Goal: Task Accomplishment & Management: Manage account settings

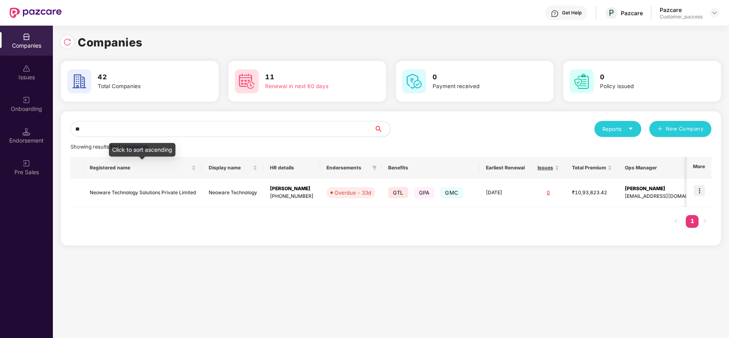
type input "*"
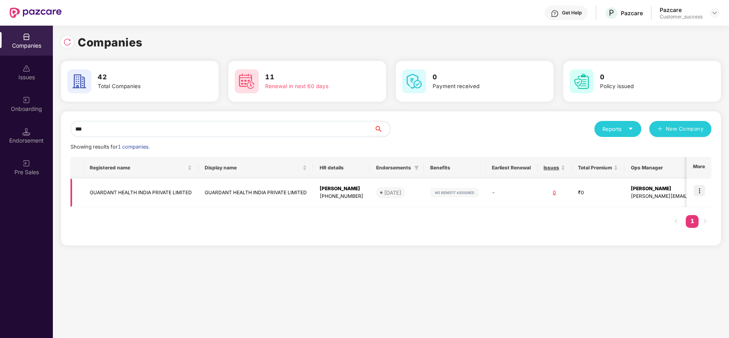
type input "***"
click at [146, 193] on td "GUARDANT HEALTH INDIA PRIVATE LIMITED" at bounding box center [140, 193] width 115 height 28
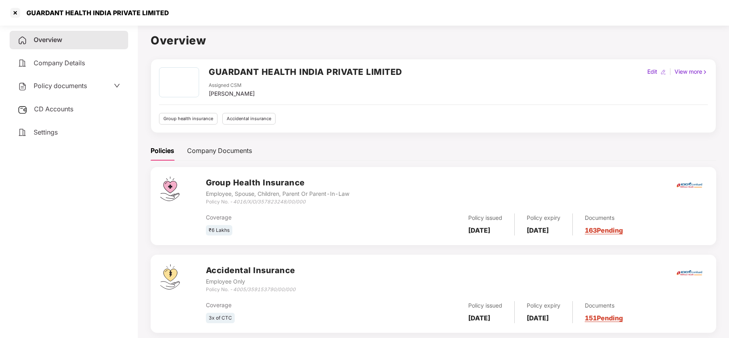
click at [77, 84] on span "Policy documents" at bounding box center [60, 86] width 53 height 8
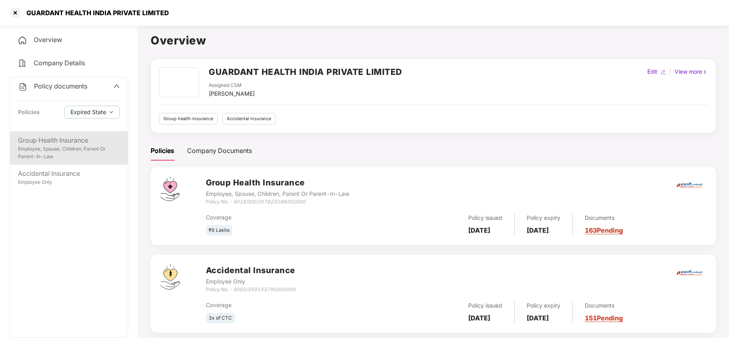
click at [65, 153] on div "Employee, Spouse, Children, Parent Or Parent-In-Law" at bounding box center [69, 152] width 102 height 15
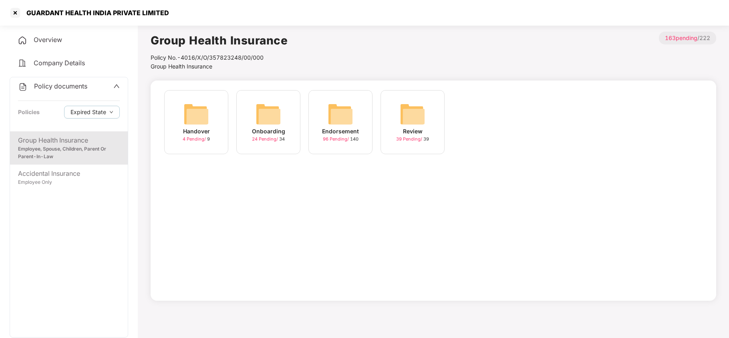
click at [351, 132] on div "Endorsement" at bounding box center [340, 131] width 37 height 9
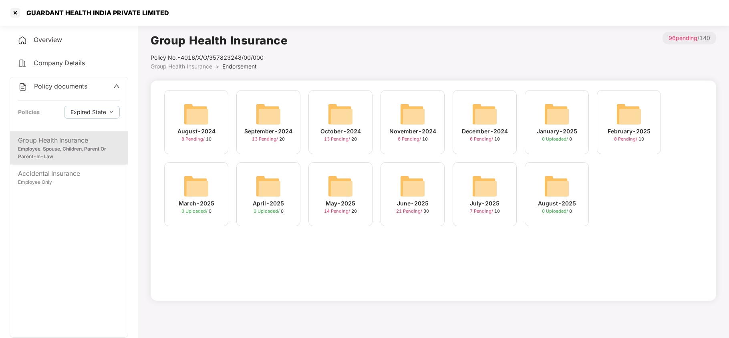
click at [488, 207] on div "July-2025" at bounding box center [485, 203] width 30 height 9
click at [635, 129] on div "February-2025" at bounding box center [629, 131] width 43 height 9
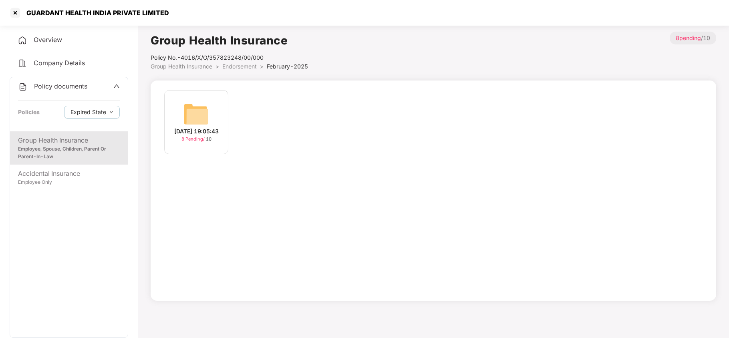
click at [186, 135] on div "21-Feb-2025 19:05:43" at bounding box center [196, 131] width 44 height 9
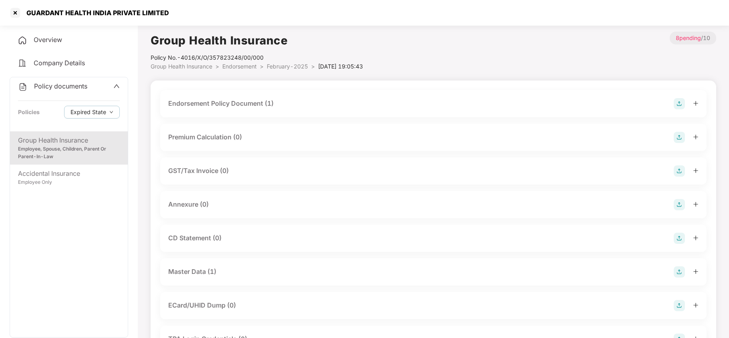
click at [258, 99] on div "Endorsement Policy Document (1)" at bounding box center [220, 104] width 105 height 10
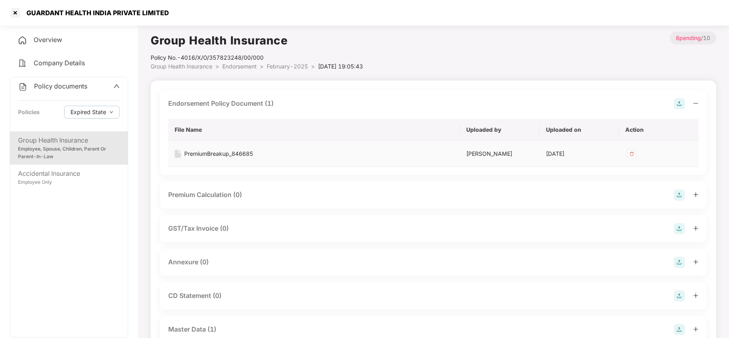
click at [241, 150] on div "PremiumBreakup_846685" at bounding box center [218, 154] width 69 height 9
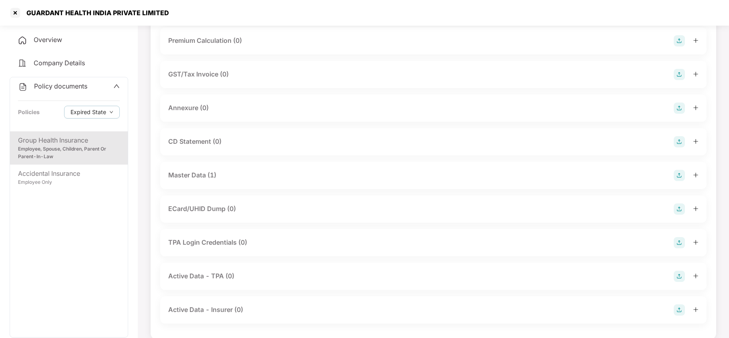
scroll to position [166, 0]
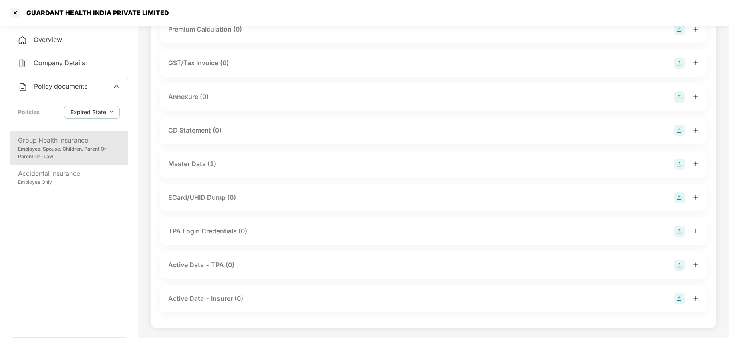
click at [87, 258] on div "Group Health Insurance Employee, Spouse, Children, Parent Or Parent-In-Law Acci…" at bounding box center [69, 234] width 118 height 206
click at [109, 150] on div "Employee, Spouse, Children, Parent Or Parent-In-Law" at bounding box center [69, 152] width 102 height 15
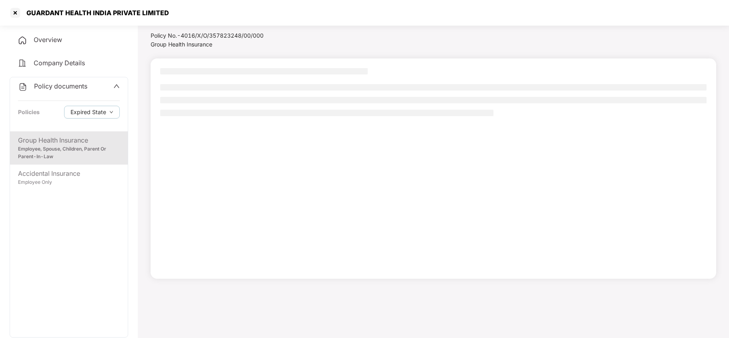
scroll to position [22, 0]
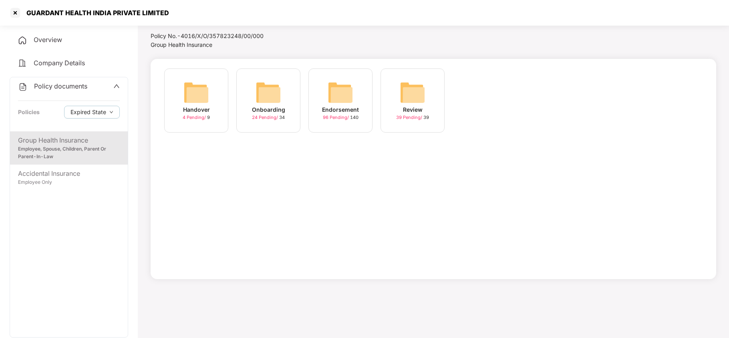
click at [350, 109] on div "Endorsement" at bounding box center [340, 109] width 37 height 9
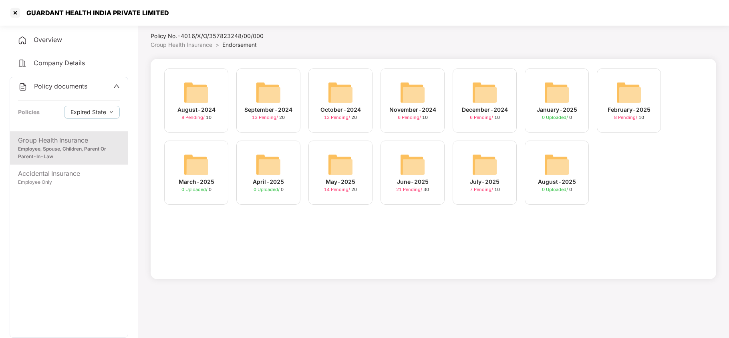
click at [489, 178] on div "July-2025" at bounding box center [485, 182] width 30 height 9
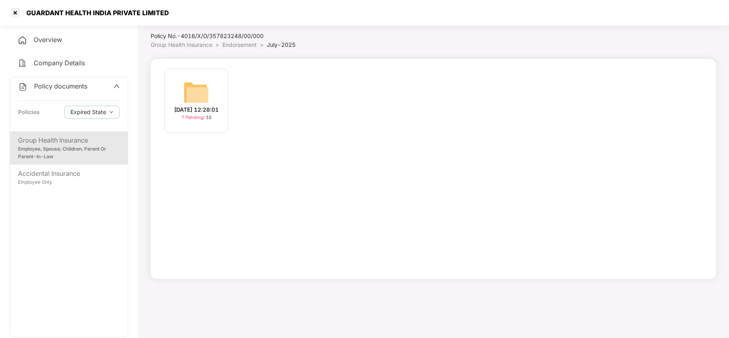
click at [199, 97] on img at bounding box center [197, 93] width 26 height 26
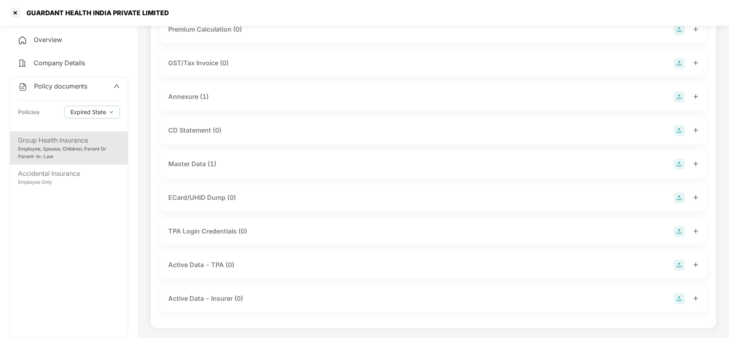
scroll to position [39, 0]
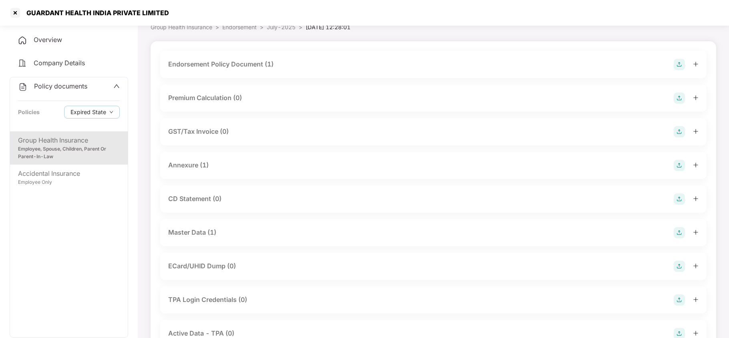
click at [208, 232] on div "Master Data (1)" at bounding box center [192, 233] width 48 height 10
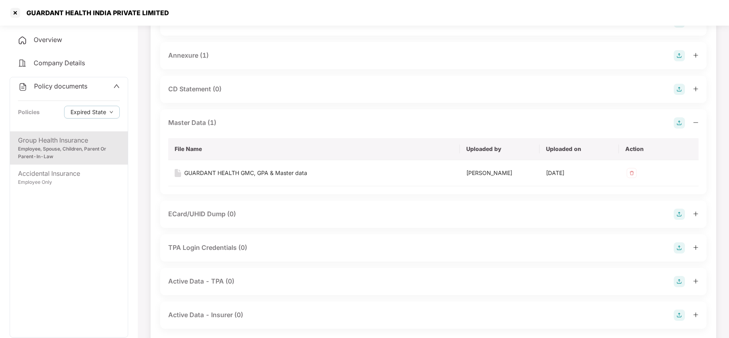
scroll to position [150, 0]
click at [249, 172] on div "GUARDANT HEALTH GMC, GPA & Master data" at bounding box center [245, 172] width 123 height 9
click at [15, 12] on div at bounding box center [15, 12] width 13 height 13
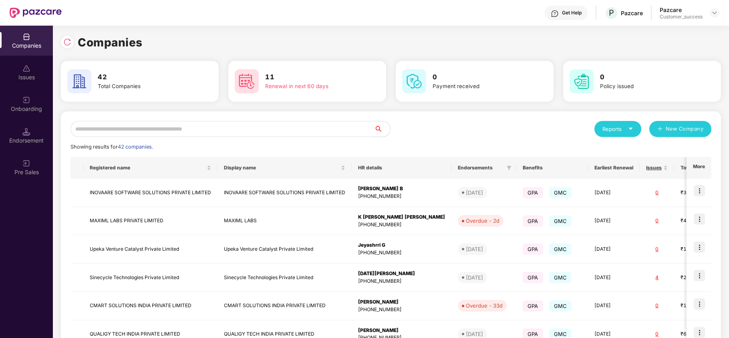
scroll to position [0, 0]
click at [69, 44] on img at bounding box center [67, 42] width 8 height 8
click at [322, 42] on div "Companies" at bounding box center [391, 43] width 661 height 18
click at [66, 40] on img at bounding box center [67, 42] width 8 height 8
click at [249, 31] on div "Companies 42 Total Companies 11 Renewal in next 60 days 0 Payment received 0 Po…" at bounding box center [391, 266] width 661 height 481
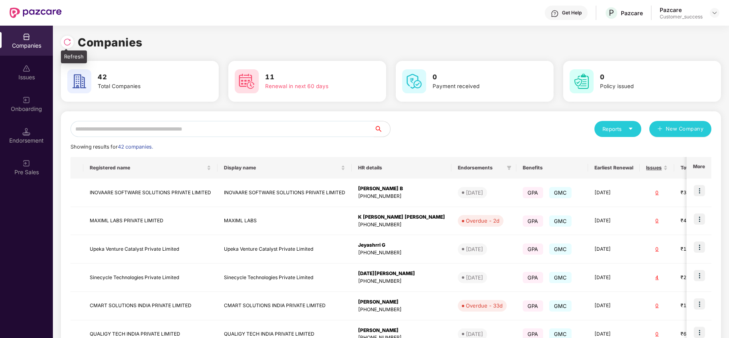
click at [67, 42] on img at bounding box center [67, 42] width 8 height 8
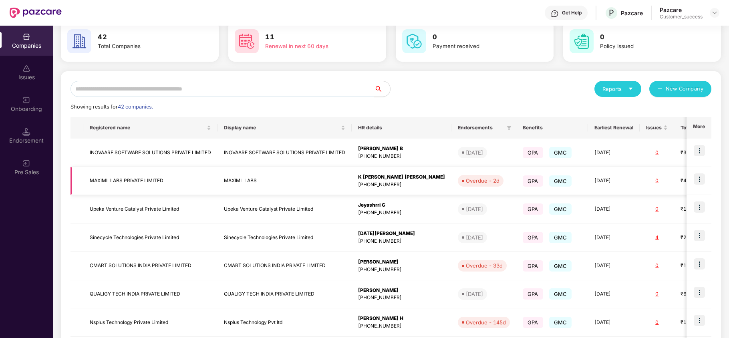
scroll to position [40, 0]
click at [233, 85] on input "text" at bounding box center [223, 89] width 304 height 16
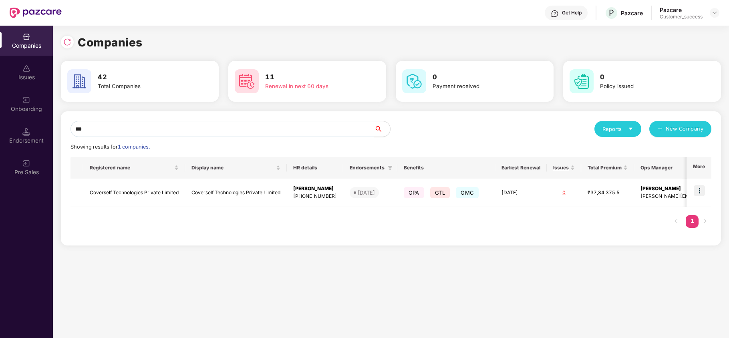
scroll to position [0, 0]
type input "*****"
click at [698, 191] on img at bounding box center [699, 190] width 11 height 11
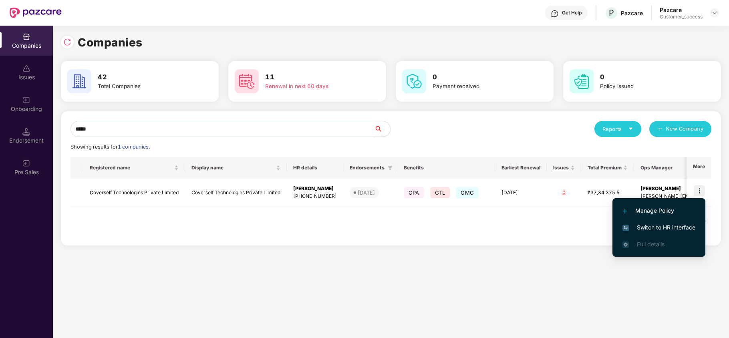
click at [665, 227] on span "Switch to HR interface" at bounding box center [659, 227] width 73 height 9
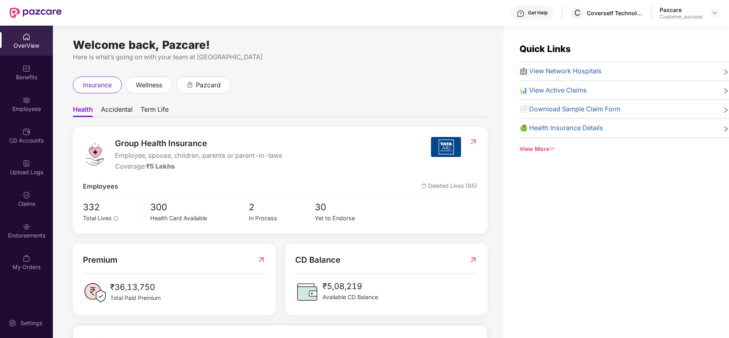
click at [115, 114] on span "Accidental" at bounding box center [117, 111] width 32 height 12
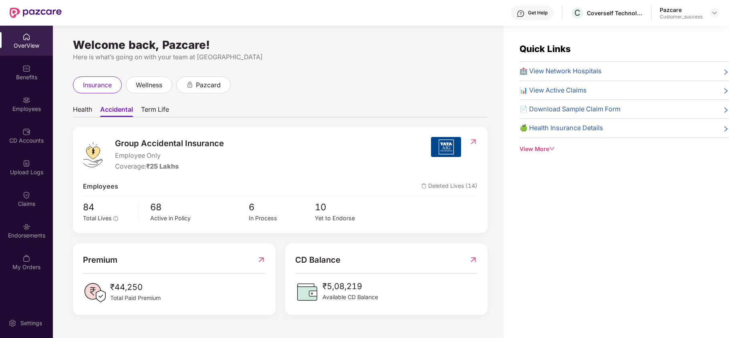
click at [159, 113] on span "Term Life" at bounding box center [155, 111] width 28 height 12
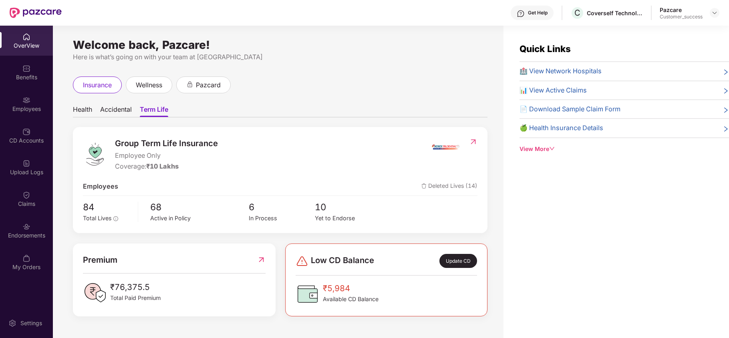
click at [87, 112] on span "Health" at bounding box center [82, 111] width 19 height 12
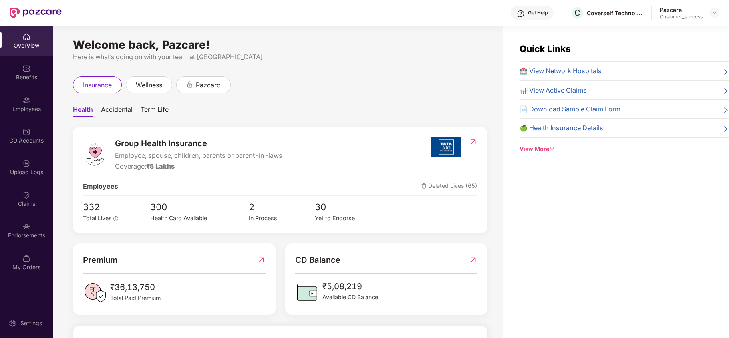
click at [121, 109] on span "Accidental" at bounding box center [117, 111] width 32 height 12
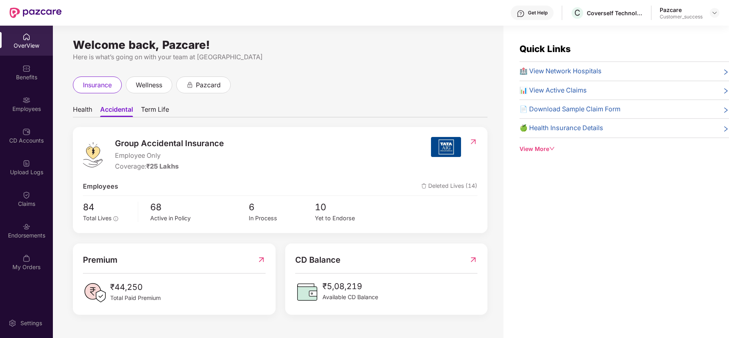
click at [156, 111] on span "Term Life" at bounding box center [155, 111] width 28 height 12
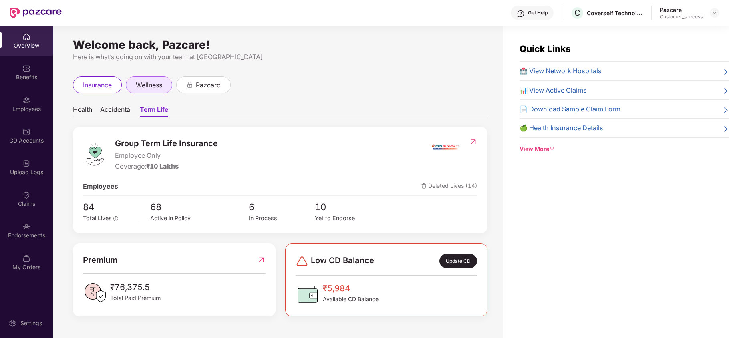
click at [139, 86] on span "wellness" at bounding box center [149, 85] width 26 height 10
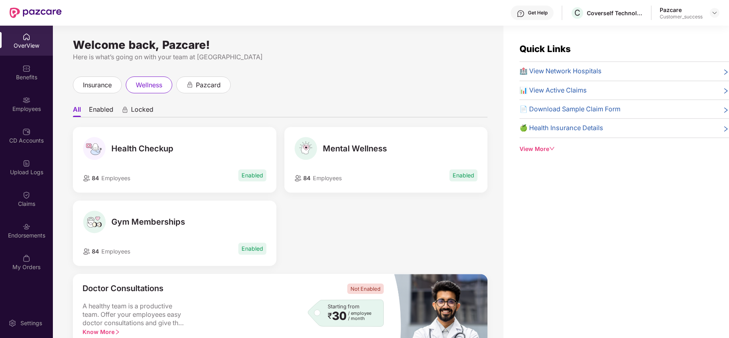
click at [539, 147] on div "View More" at bounding box center [625, 149] width 210 height 9
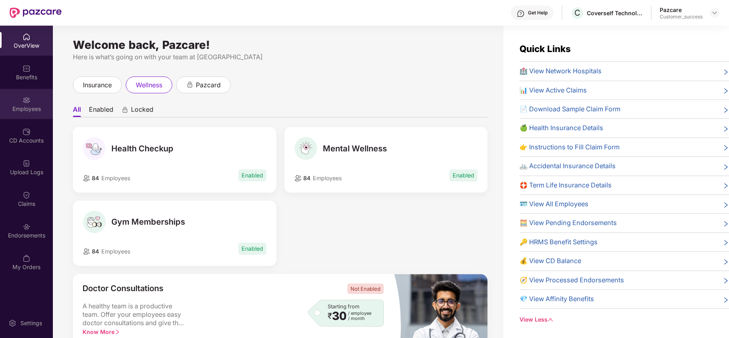
click at [32, 102] on div "Employees" at bounding box center [26, 104] width 53 height 30
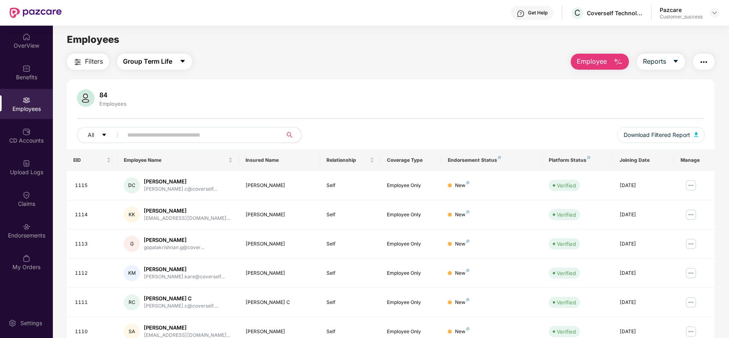
click at [178, 61] on button "Group Term Life" at bounding box center [154, 62] width 75 height 16
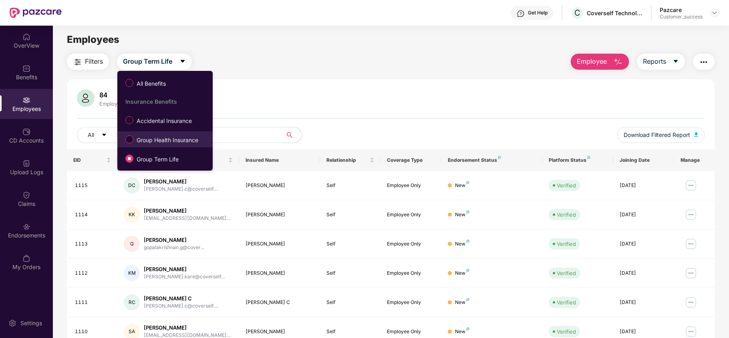
click at [156, 136] on span "Group Health Insurance" at bounding box center [167, 140] width 68 height 9
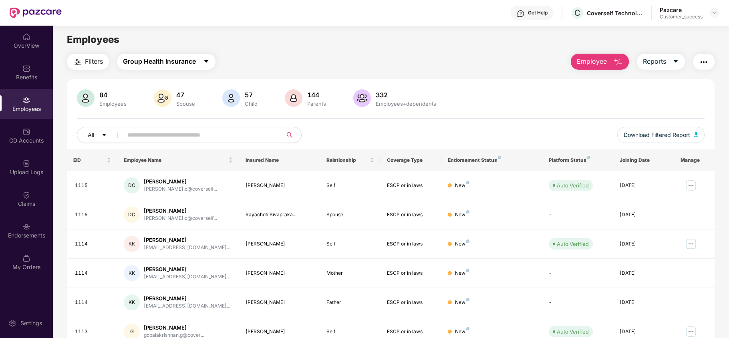
click at [183, 60] on span "Group Health Insurance" at bounding box center [159, 62] width 73 height 10
click at [293, 52] on main "Employees Filters Group Health Insurance Employee Reports 84 Employees 47 Spous…" at bounding box center [391, 195] width 676 height 338
click at [693, 187] on img at bounding box center [691, 185] width 13 height 13
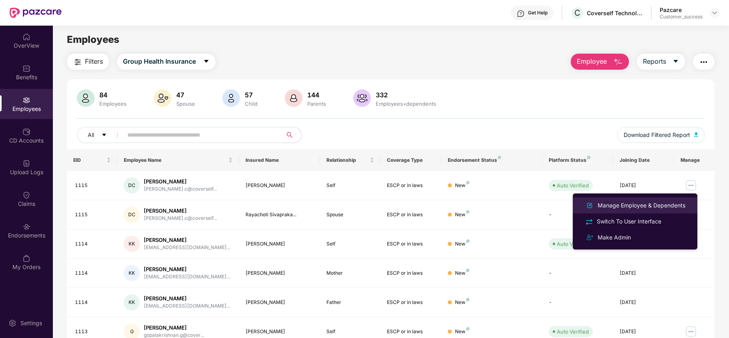
click at [633, 203] on div "Manage Employee & Dependents" at bounding box center [641, 205] width 91 height 9
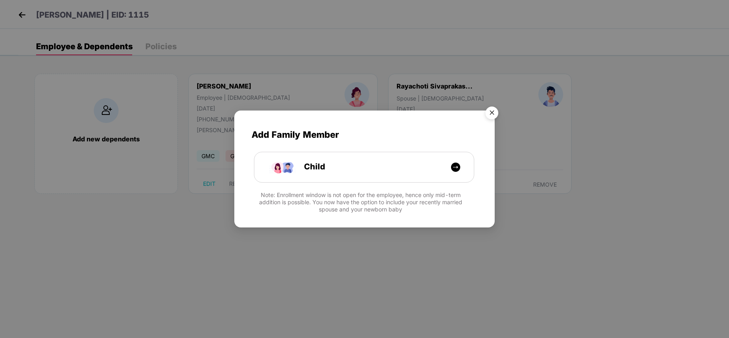
click at [493, 111] on img "Close" at bounding box center [492, 114] width 22 height 22
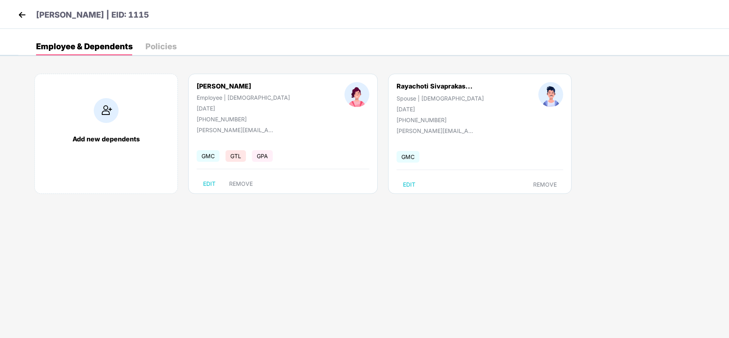
click at [163, 47] on div "Policies" at bounding box center [160, 46] width 31 height 8
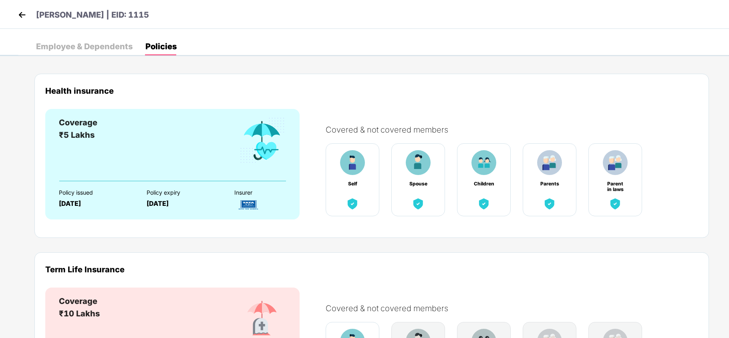
click at [88, 40] on div "Employee & Dependents" at bounding box center [84, 47] width 97 height 18
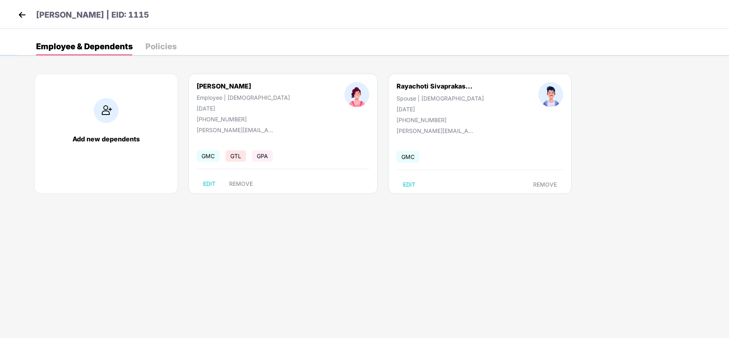
click at [428, 245] on body "Divyashree K C | EID: 1115 Employee & Dependents Policies Add new dependents Di…" at bounding box center [364, 169] width 729 height 338
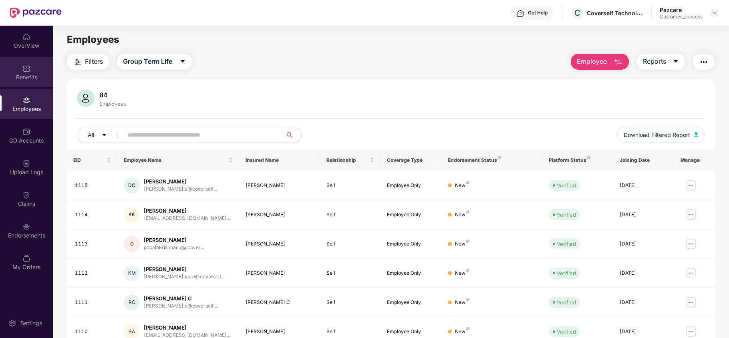
click at [31, 71] on div "Benefits" at bounding box center [26, 72] width 53 height 30
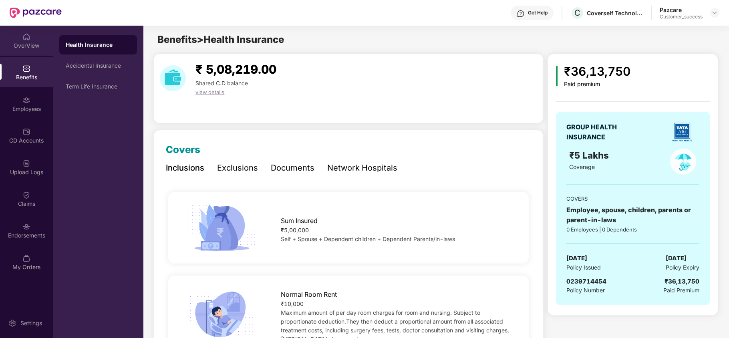
click at [31, 53] on div "OverView" at bounding box center [26, 41] width 53 height 30
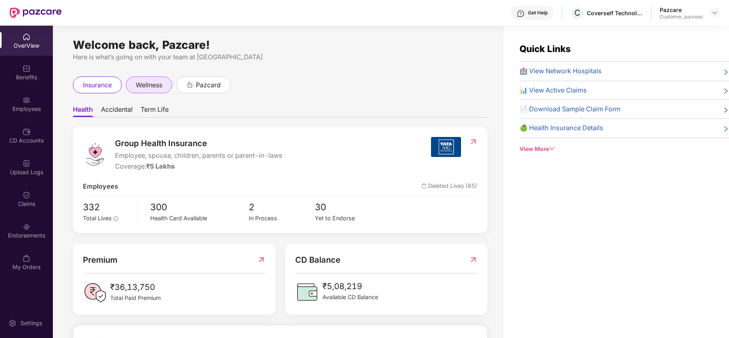
click at [158, 90] on span "wellness" at bounding box center [149, 85] width 26 height 10
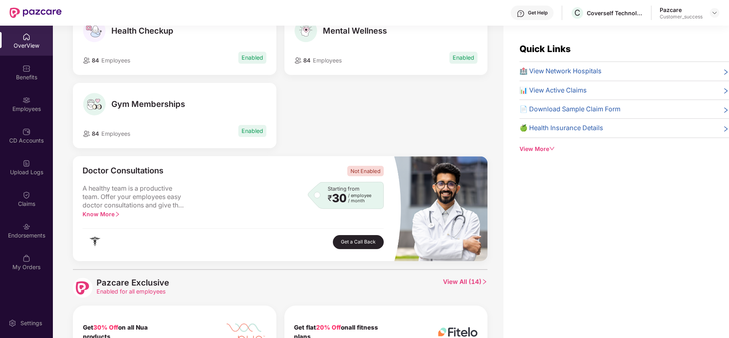
scroll to position [115, 0]
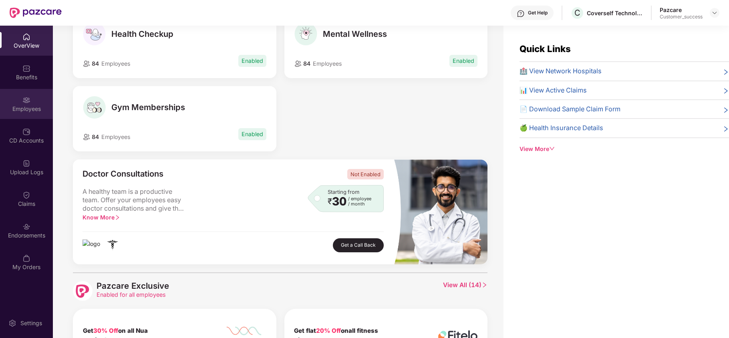
click at [29, 106] on div "Employees" at bounding box center [26, 109] width 53 height 8
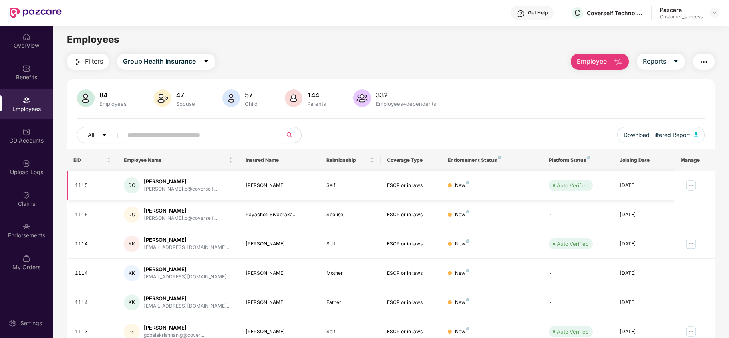
click at [693, 184] on img at bounding box center [691, 185] width 13 height 13
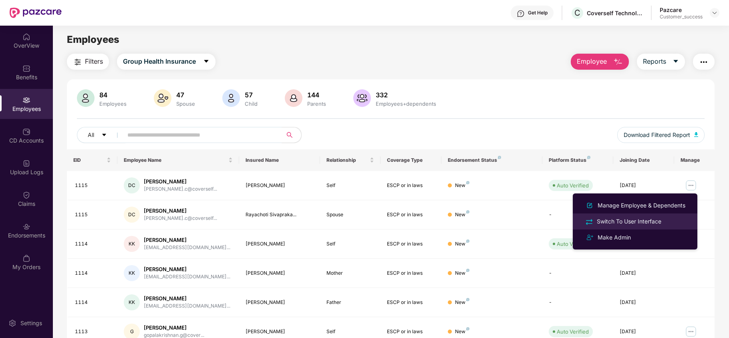
click at [641, 218] on div "Switch To User Interface" at bounding box center [630, 221] width 68 height 9
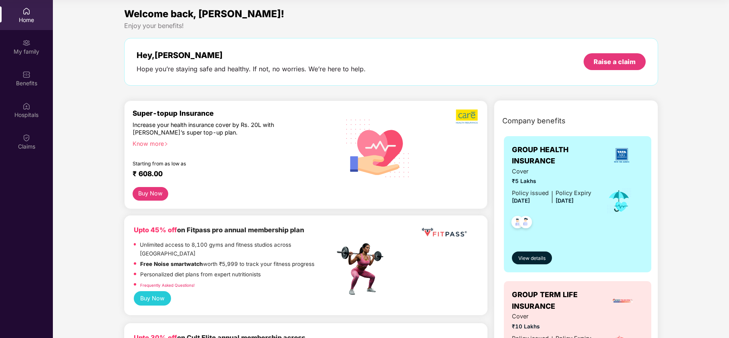
scroll to position [0, 0]
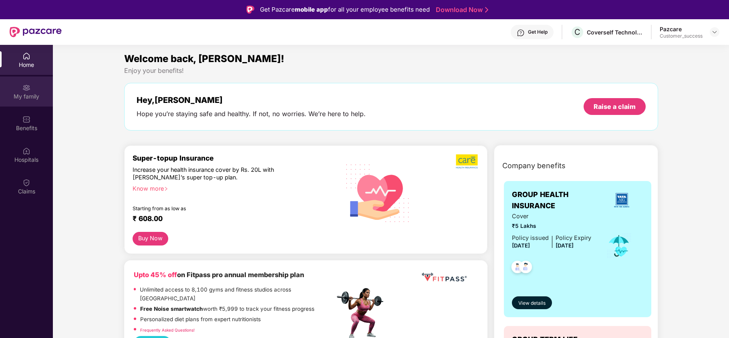
click at [38, 97] on div "My family" at bounding box center [26, 97] width 53 height 8
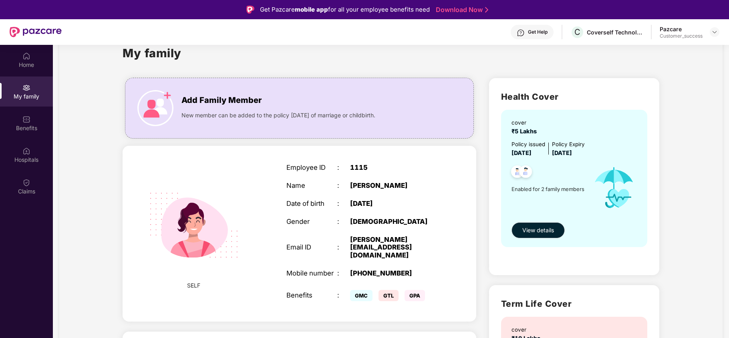
scroll to position [38, 0]
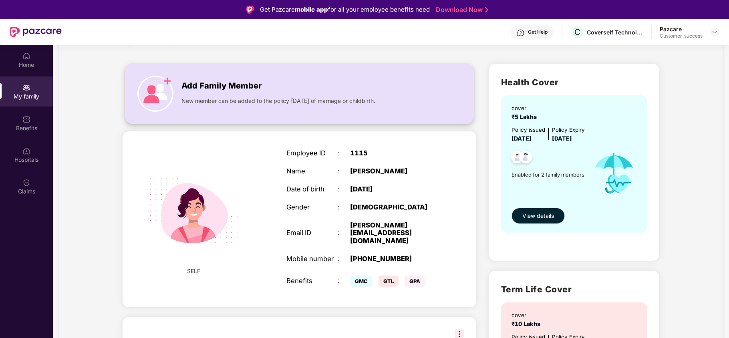
click at [261, 97] on span "New member can be added to the policy within 30 days of marriage or childbirth." at bounding box center [279, 101] width 194 height 9
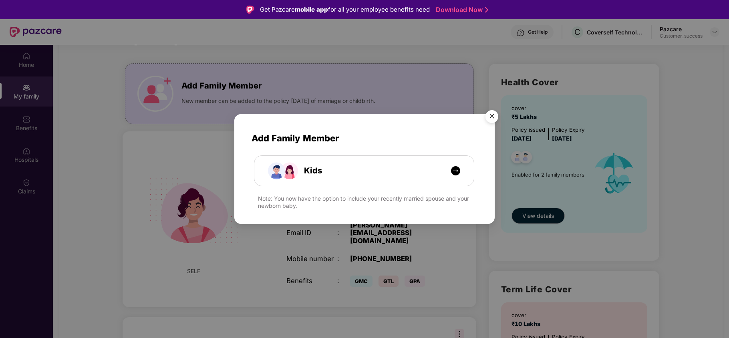
click at [490, 117] on img "Close" at bounding box center [492, 118] width 22 height 22
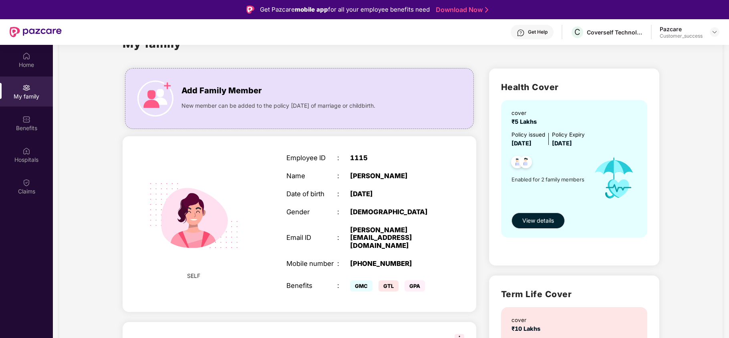
scroll to position [0, 0]
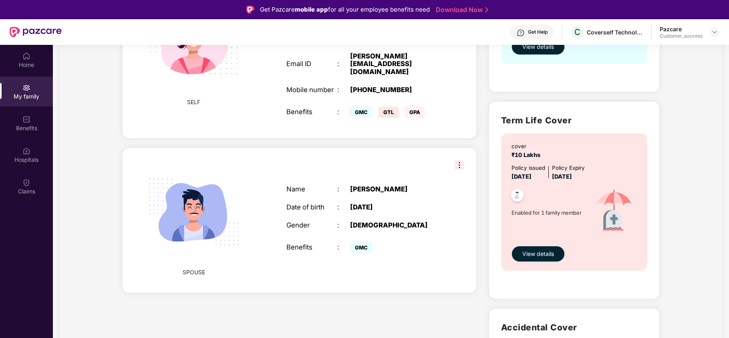
click at [390, 111] on div "GMC GTL GPA" at bounding box center [394, 112] width 89 height 16
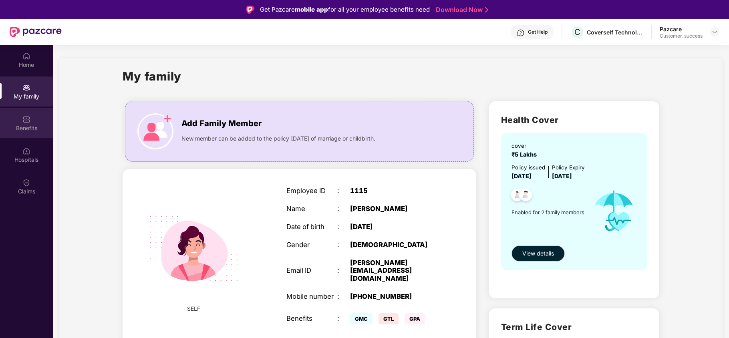
click at [27, 118] on img at bounding box center [26, 119] width 8 height 8
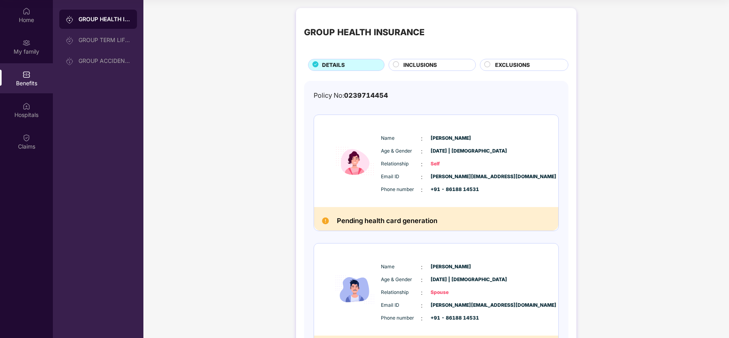
click at [407, 65] on span "INCLUSIONS" at bounding box center [421, 65] width 34 height 8
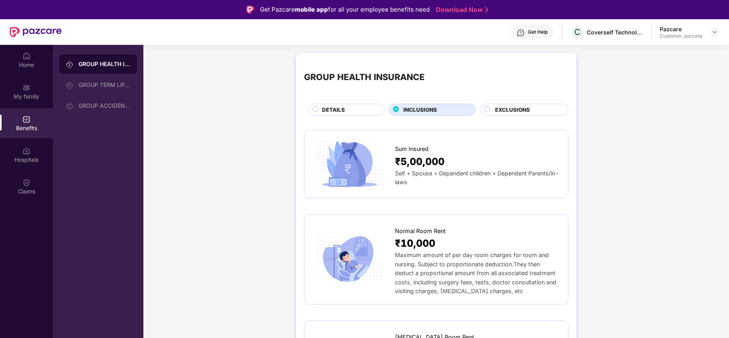
click at [520, 111] on span "EXCLUSIONS" at bounding box center [512, 110] width 35 height 8
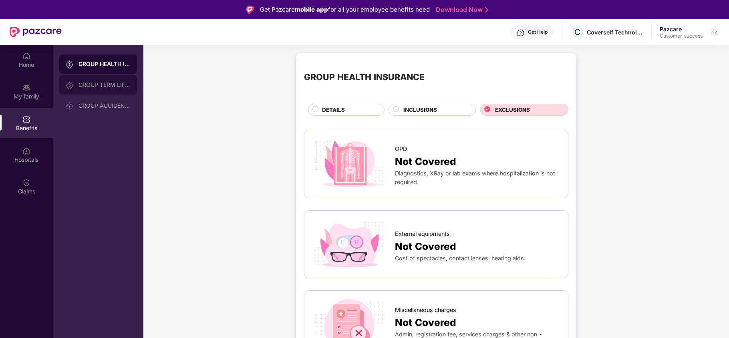
click at [97, 90] on div "GROUP TERM LIFE INSURANCE" at bounding box center [98, 84] width 78 height 19
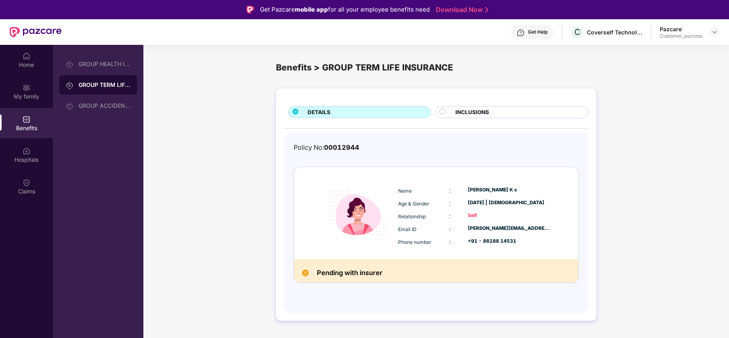
scroll to position [0, 0]
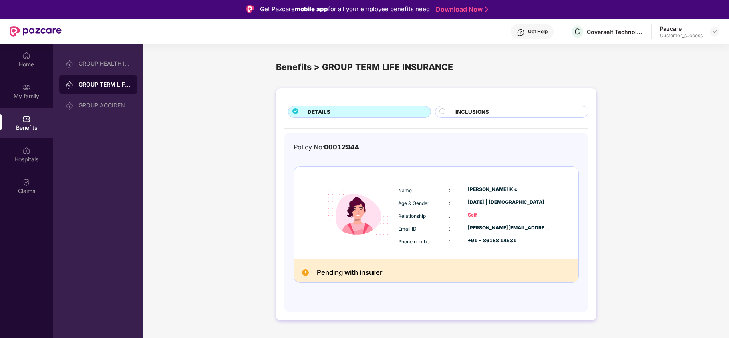
click at [520, 108] on div "INCLUSIONS" at bounding box center [518, 113] width 133 height 10
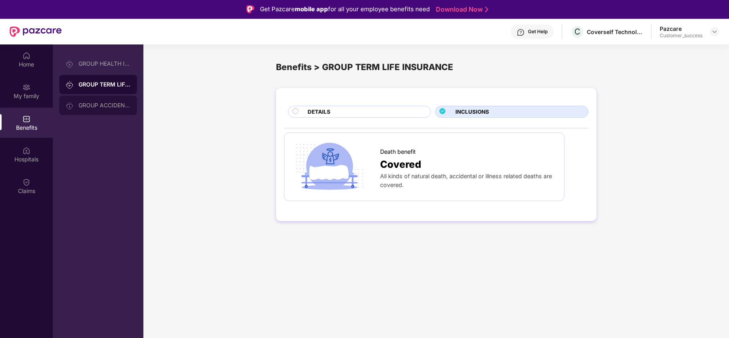
click at [98, 103] on div "GROUP ACCIDENTAL INSURANCE" at bounding box center [105, 105] width 52 height 6
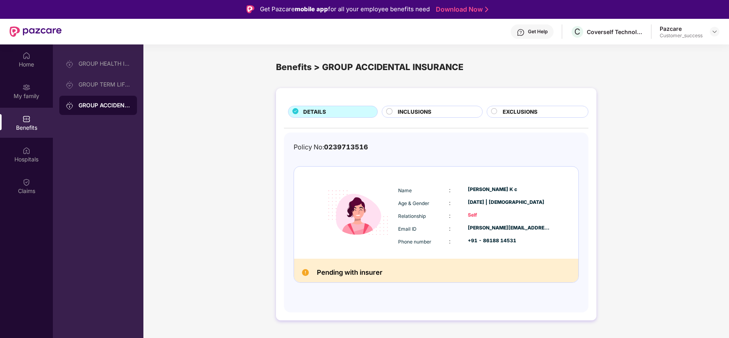
click at [422, 111] on span "INCLUSIONS" at bounding box center [415, 112] width 34 height 8
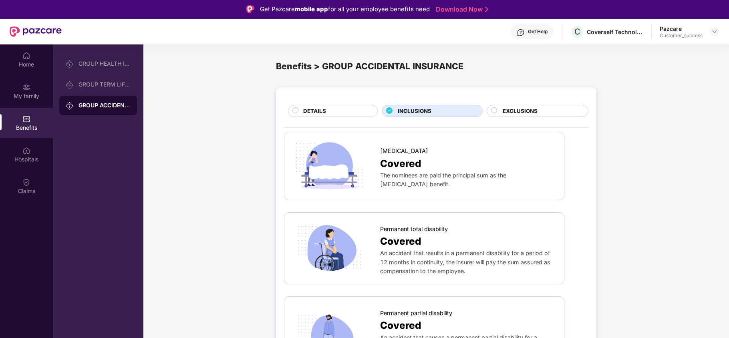
scroll to position [0, 0]
click at [533, 107] on div "EXCLUSIONS" at bounding box center [538, 112] width 102 height 12
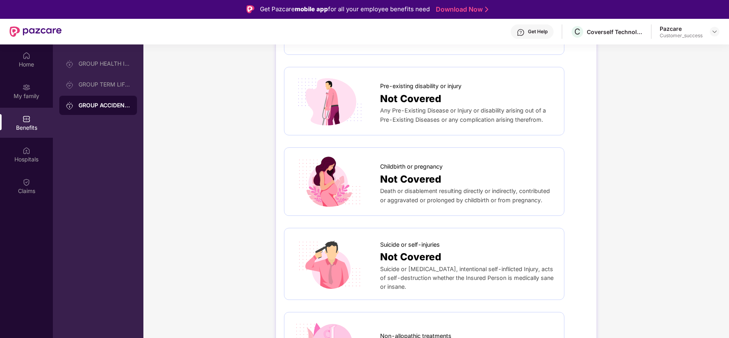
scroll to position [153, 0]
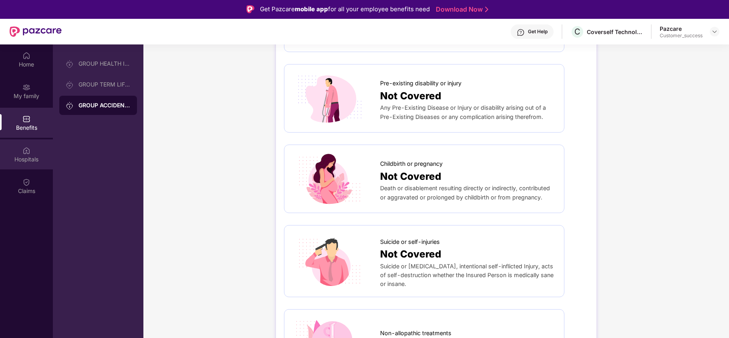
click at [29, 154] on div "Hospitals" at bounding box center [26, 154] width 53 height 30
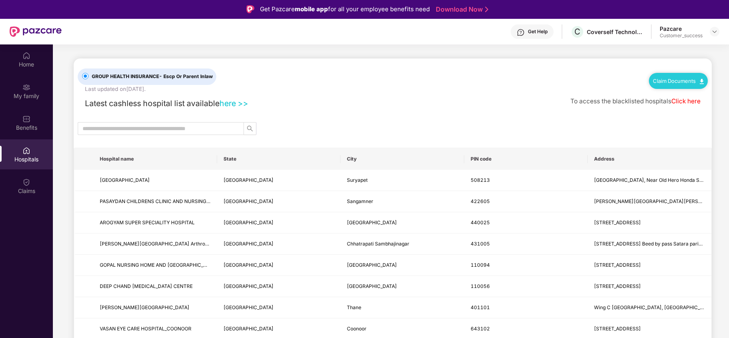
click at [232, 106] on link "here >>" at bounding box center [234, 104] width 29 height 10
click at [688, 102] on link "Click here" at bounding box center [686, 101] width 29 height 8
click at [690, 101] on link "Click here" at bounding box center [686, 101] width 29 height 8
click at [691, 100] on link "Click here" at bounding box center [686, 101] width 29 height 8
click at [15, 176] on div "Claims" at bounding box center [26, 186] width 53 height 30
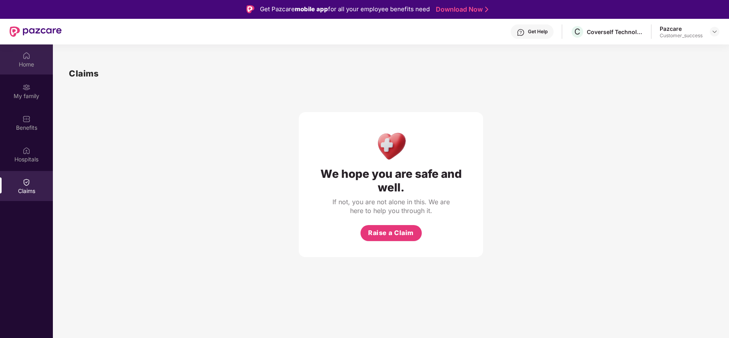
click at [28, 65] on div "Home" at bounding box center [26, 65] width 53 height 8
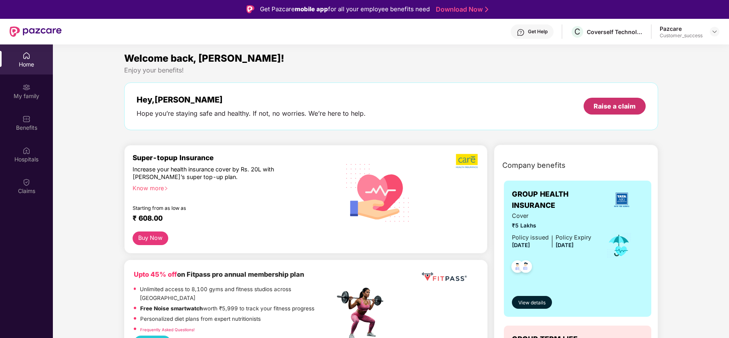
click at [624, 101] on div "Raise a claim" at bounding box center [615, 106] width 62 height 17
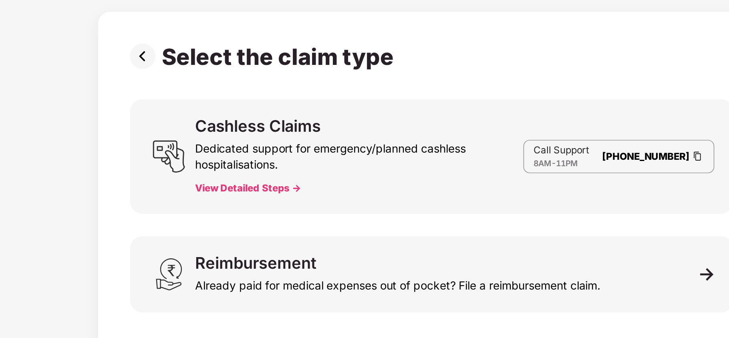
scroll to position [0, 0]
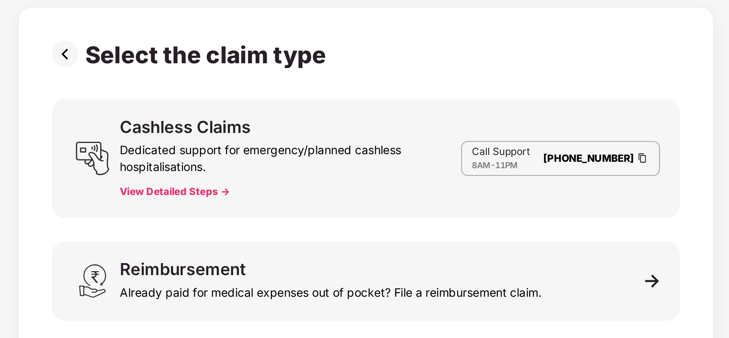
click at [468, 139] on div "Call Support 8AM - 11PM 080-3783-5420" at bounding box center [459, 133] width 96 height 17
click at [288, 150] on button "View Detailed Steps ->" at bounding box center [272, 150] width 53 height 6
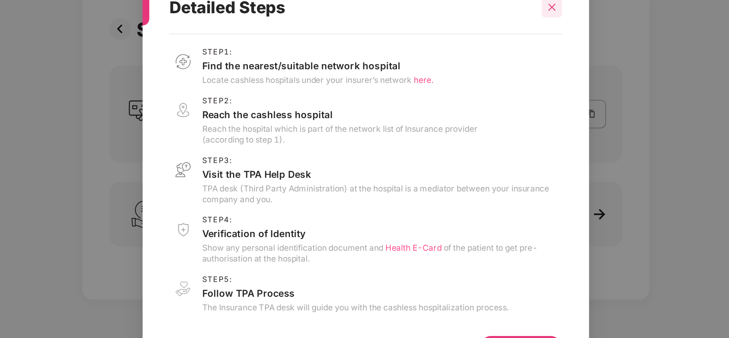
click at [476, 69] on icon "close" at bounding box center [475, 71] width 6 height 6
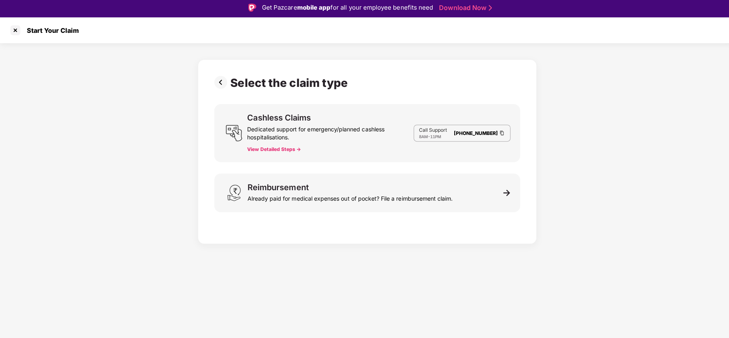
scroll to position [2, 0]
click at [18, 31] on div at bounding box center [15, 30] width 13 height 13
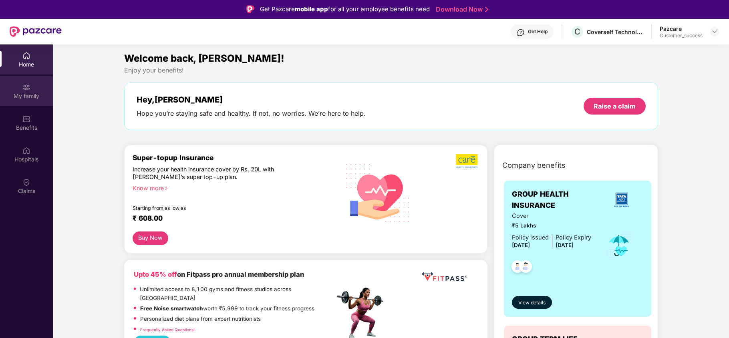
click at [30, 99] on div "My family" at bounding box center [26, 96] width 53 height 8
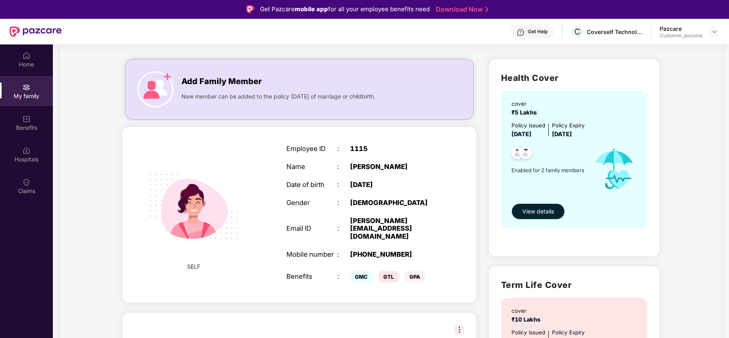
scroll to position [40, 0]
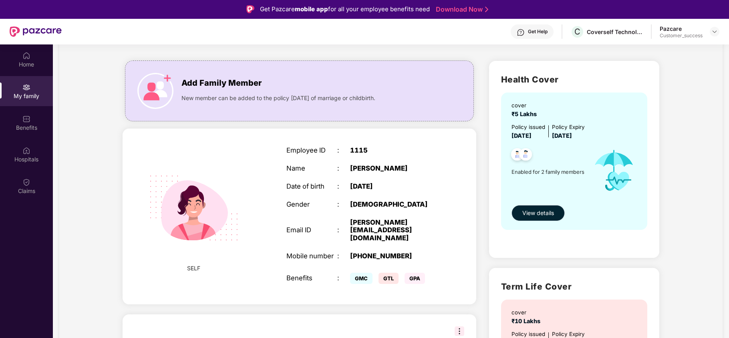
click at [533, 209] on span "View details" at bounding box center [539, 213] width 32 height 9
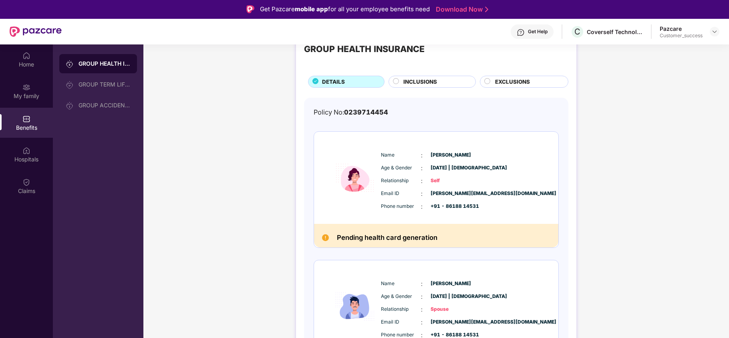
scroll to position [44, 0]
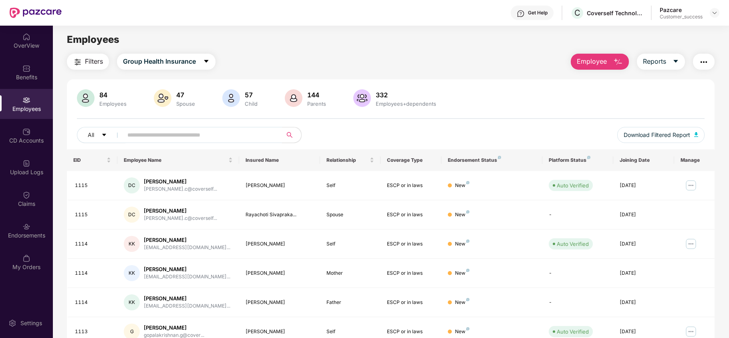
click at [249, 137] on input "text" at bounding box center [199, 135] width 144 height 12
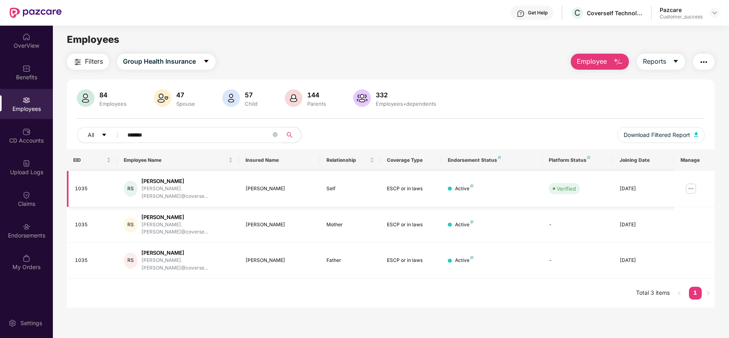
type input "*******"
click at [691, 186] on img at bounding box center [691, 188] width 13 height 13
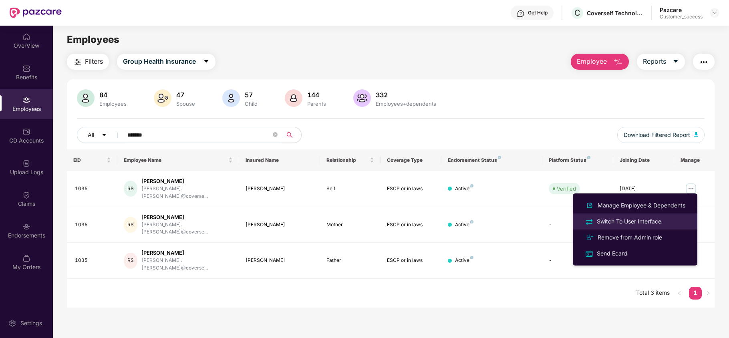
click at [638, 219] on div "Switch To User Interface" at bounding box center [630, 221] width 68 height 9
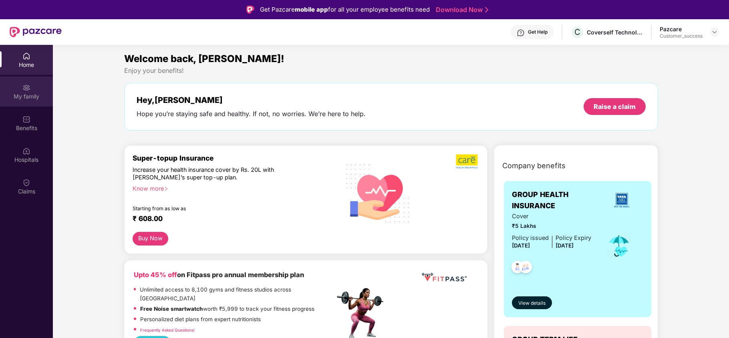
click at [29, 93] on div "My family" at bounding box center [26, 97] width 53 height 8
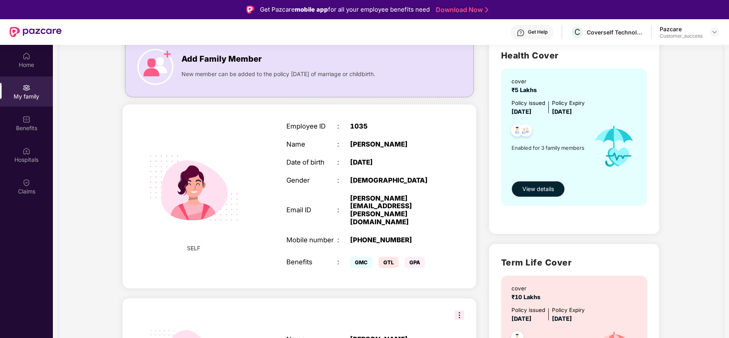
scroll to position [65, 0]
click at [537, 190] on span "View details" at bounding box center [539, 188] width 32 height 9
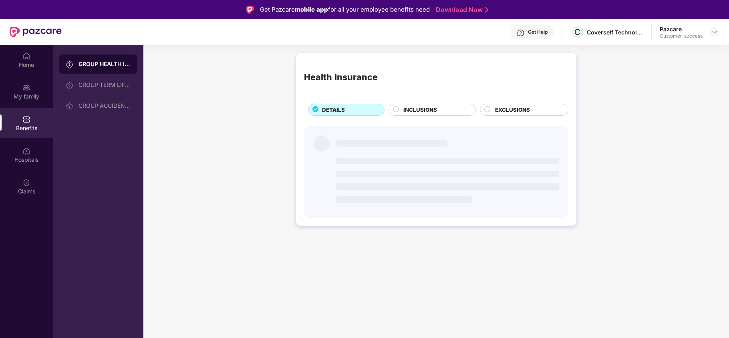
scroll to position [0, 0]
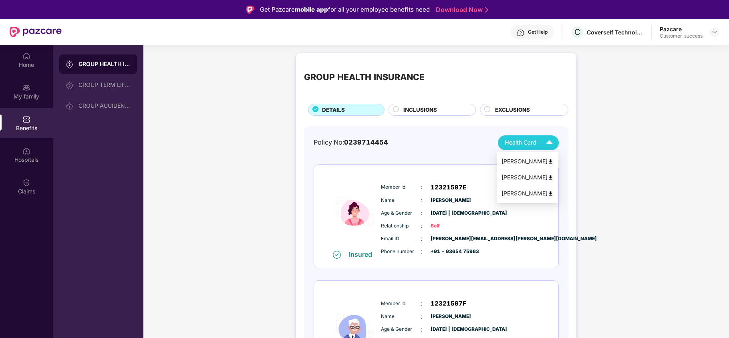
click at [543, 145] on img at bounding box center [550, 143] width 14 height 14
click at [537, 143] on div "Health Card" at bounding box center [531, 143] width 52 height 14
click at [531, 161] on div "Ranjana Singha" at bounding box center [528, 161] width 52 height 9
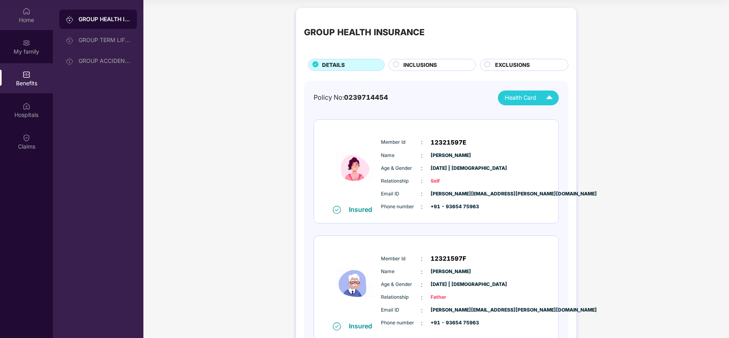
click at [30, 18] on div "Home" at bounding box center [26, 20] width 53 height 8
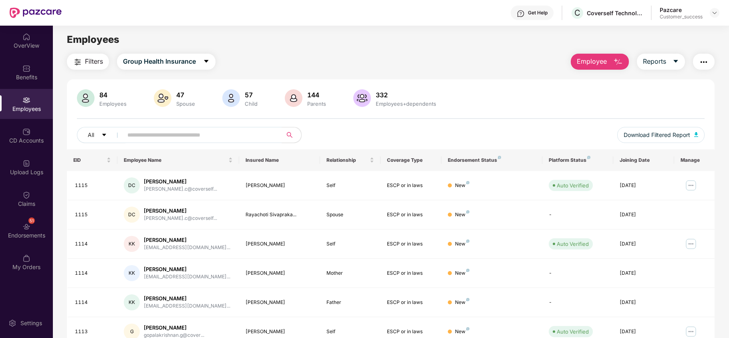
click at [704, 61] on img "button" at bounding box center [704, 62] width 10 height 10
click at [465, 93] on div "84 Employees 47 Spouse 57 Child 144 Parents 332 Employees+dependents" at bounding box center [391, 98] width 628 height 19
click at [696, 63] on button "button" at bounding box center [704, 62] width 22 height 16
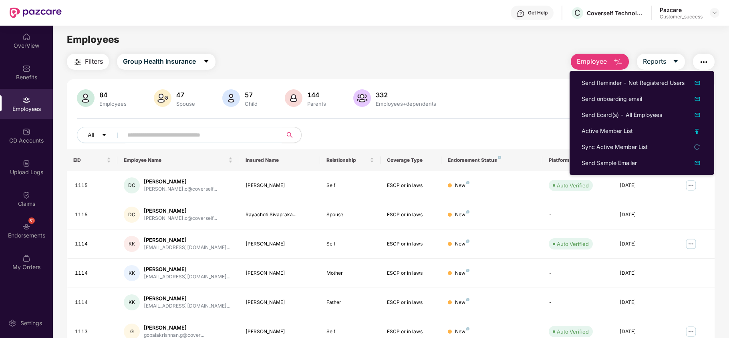
click at [481, 135] on div "All Download Filtered Report" at bounding box center [391, 138] width 628 height 22
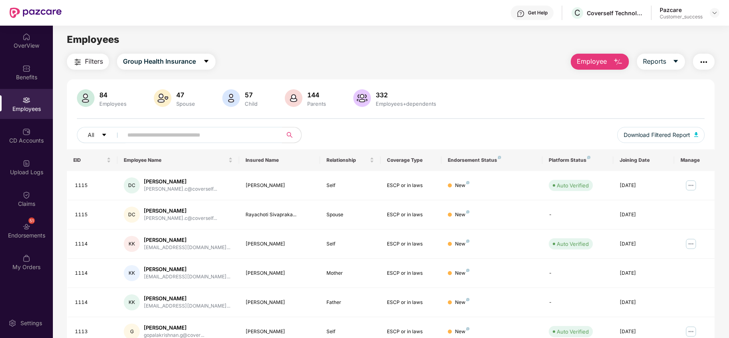
click at [231, 135] on input "text" at bounding box center [199, 135] width 144 height 12
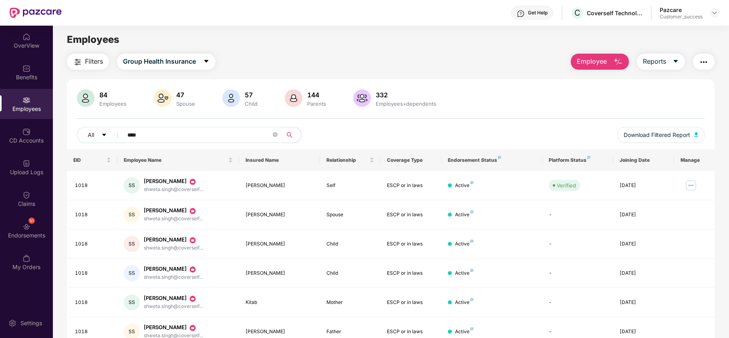
type input "****"
click at [702, 66] on img "button" at bounding box center [704, 62] width 10 height 10
click at [483, 140] on div "All **** Download Filtered Report" at bounding box center [391, 138] width 628 height 22
click at [691, 184] on img at bounding box center [691, 185] width 13 height 13
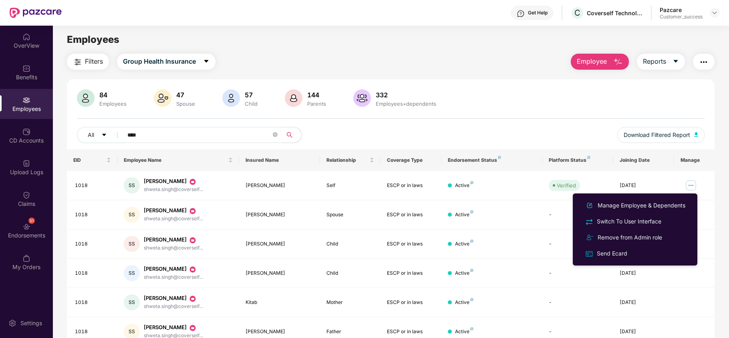
click at [523, 117] on div "84 Employees 47 Spouse 57 Child 144 Parents 332 Employees+dependents All **** D…" at bounding box center [391, 119] width 648 height 60
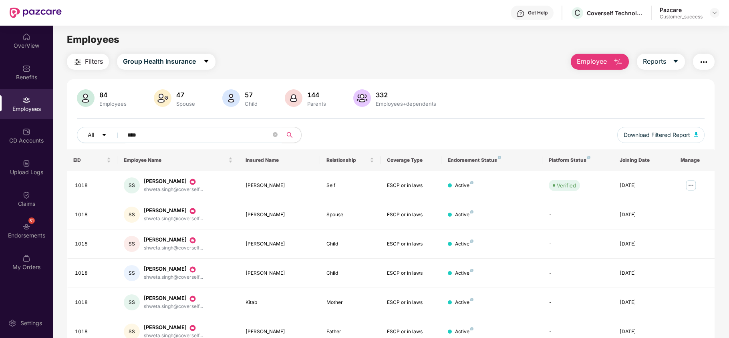
click at [616, 63] on img "button" at bounding box center [619, 62] width 10 height 10
click at [522, 105] on div "84 Employees 47 Spouse 57 Child 144 Parents 332 Employees+dependents" at bounding box center [391, 98] width 628 height 19
click at [27, 133] on img at bounding box center [26, 132] width 8 height 8
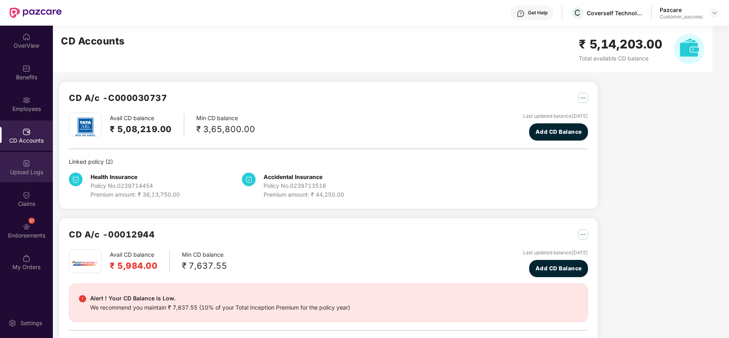
click at [29, 169] on div "Upload Logs" at bounding box center [26, 172] width 53 height 8
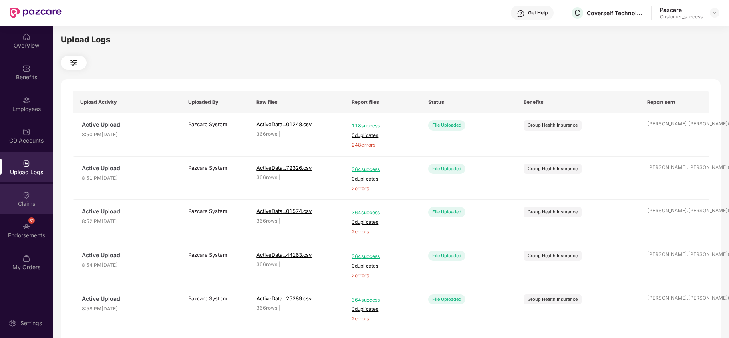
click at [27, 200] on div "Claims" at bounding box center [26, 204] width 53 height 8
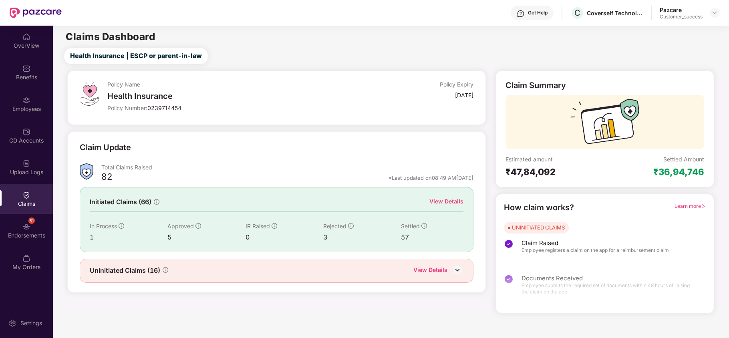
click at [446, 200] on div "View Details" at bounding box center [447, 201] width 34 height 9
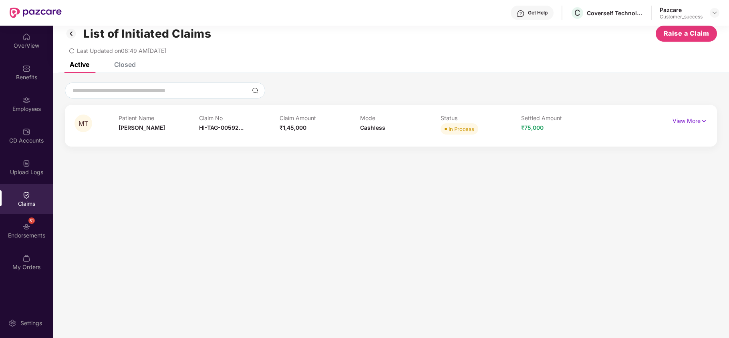
scroll to position [13, 0]
click at [127, 61] on div "Closed" at bounding box center [125, 64] width 22 height 8
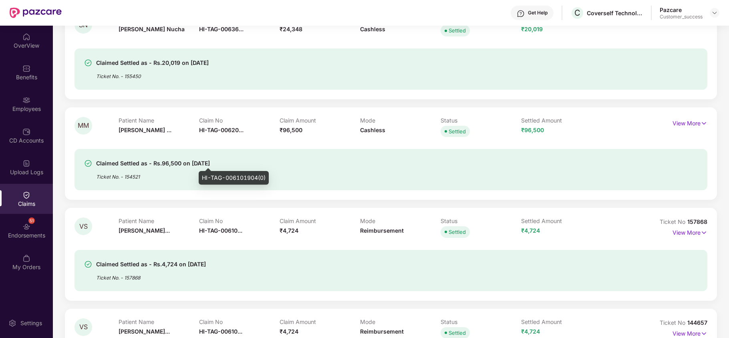
scroll to position [938, 0]
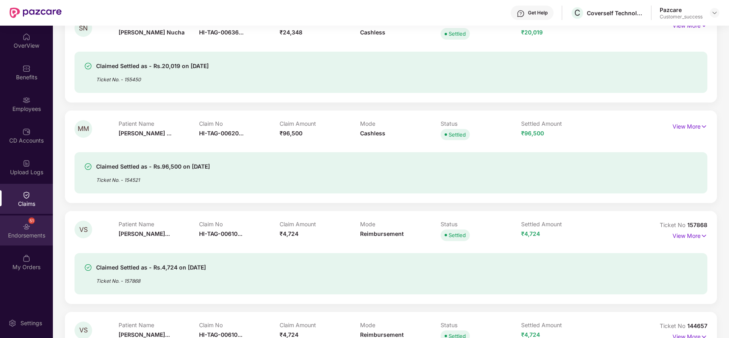
click at [34, 228] on div "51 Endorsements" at bounding box center [26, 231] width 53 height 30
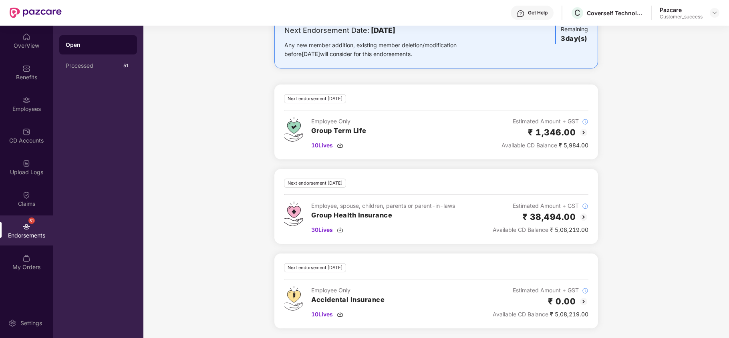
scroll to position [0, 0]
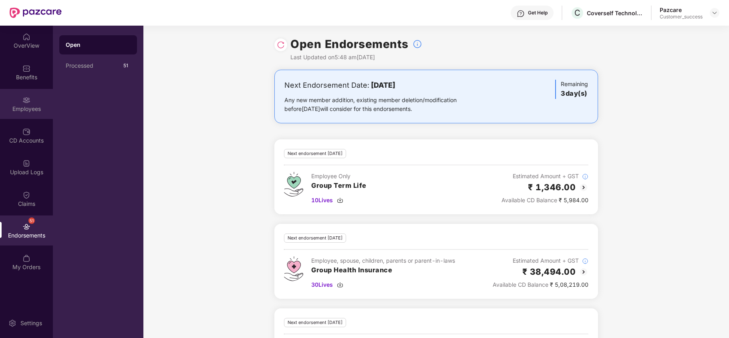
click at [34, 104] on div "Employees" at bounding box center [26, 104] width 53 height 30
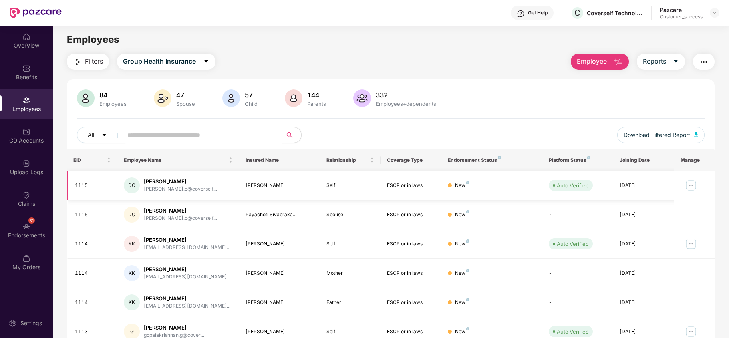
click at [691, 184] on img at bounding box center [691, 185] width 13 height 13
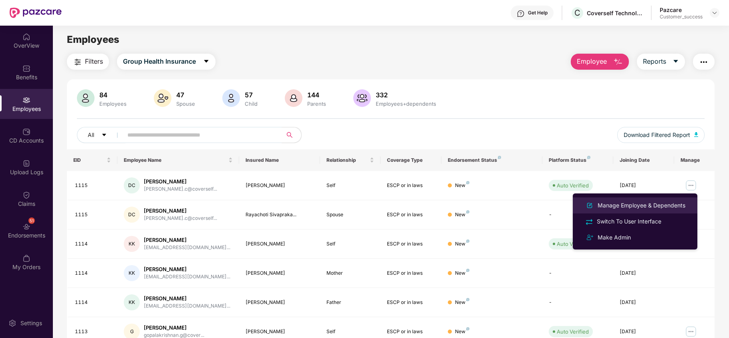
click at [628, 205] on div "Manage Employee & Dependents" at bounding box center [641, 205] width 91 height 9
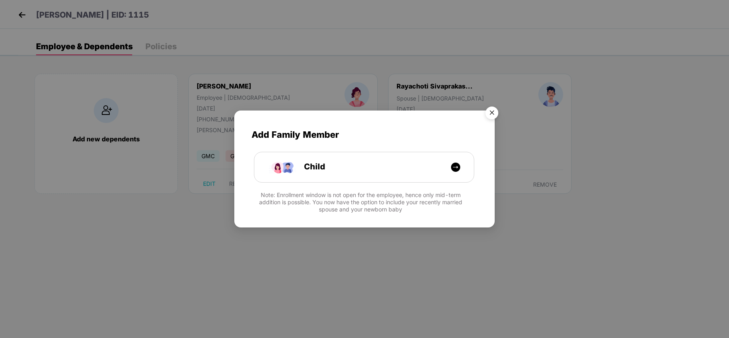
click at [494, 103] on img "Close" at bounding box center [492, 114] width 22 height 22
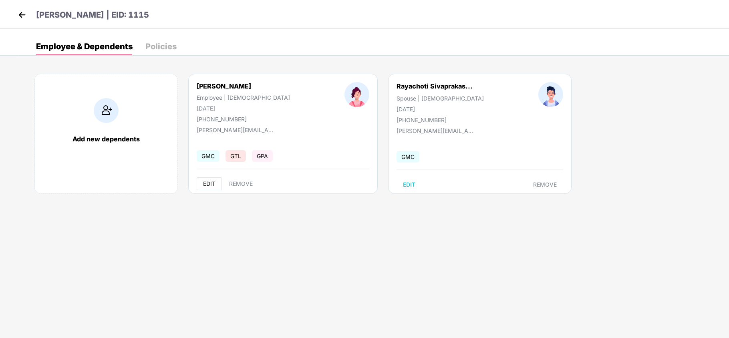
click at [210, 183] on span "EDIT" at bounding box center [209, 184] width 12 height 6
select select "******"
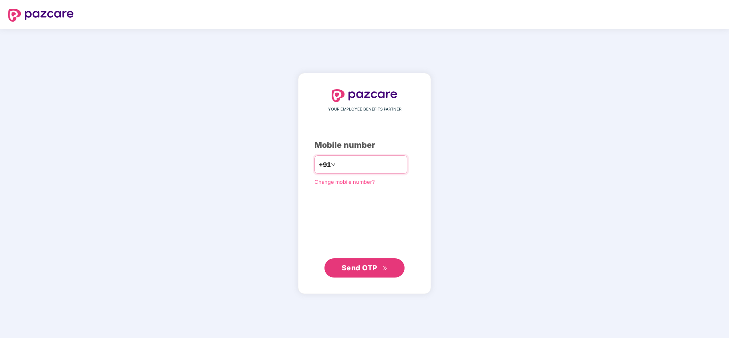
click at [352, 164] on input "number" at bounding box center [370, 164] width 66 height 13
paste input "**********"
type input "**********"
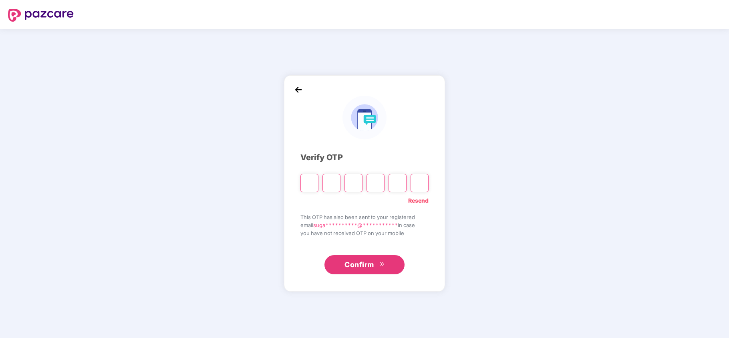
paste input "*"
type input "*"
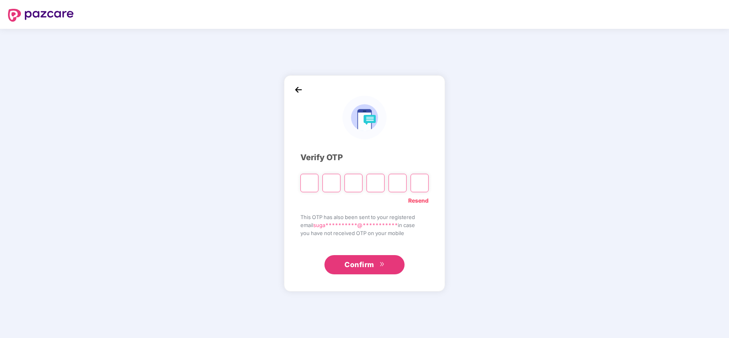
type input "*"
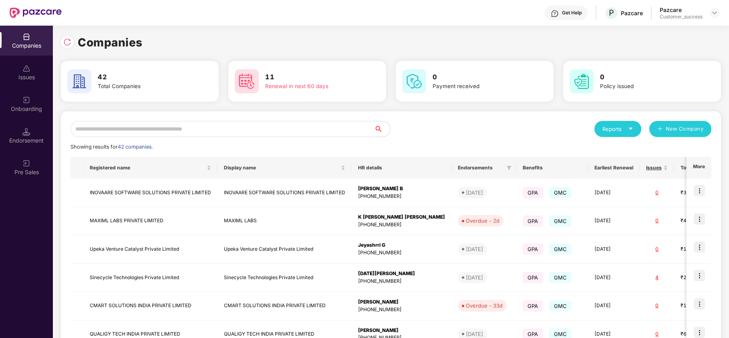
click at [220, 127] on input "text" at bounding box center [223, 129] width 304 height 16
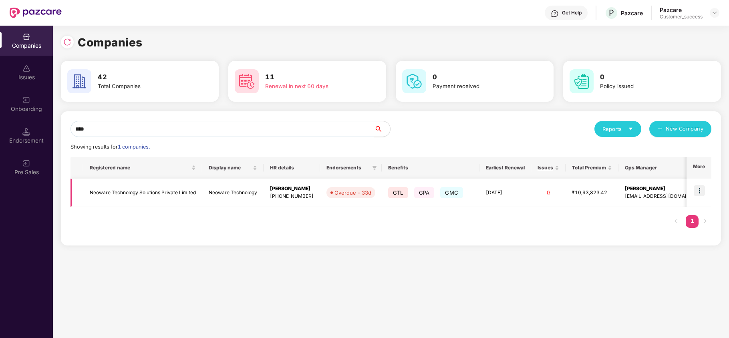
type input "****"
click at [703, 192] on img at bounding box center [699, 190] width 11 height 11
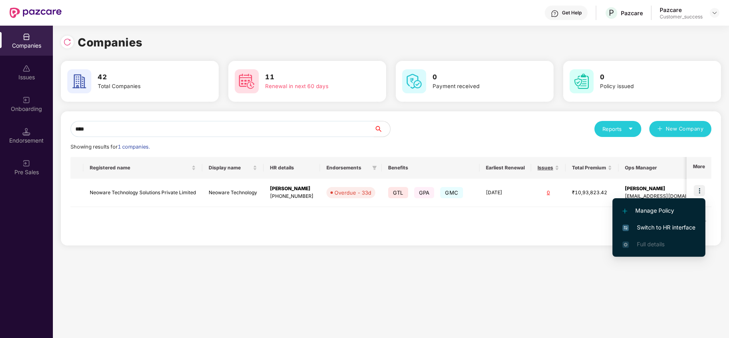
click at [683, 224] on span "Switch to HR interface" at bounding box center [659, 227] width 73 height 9
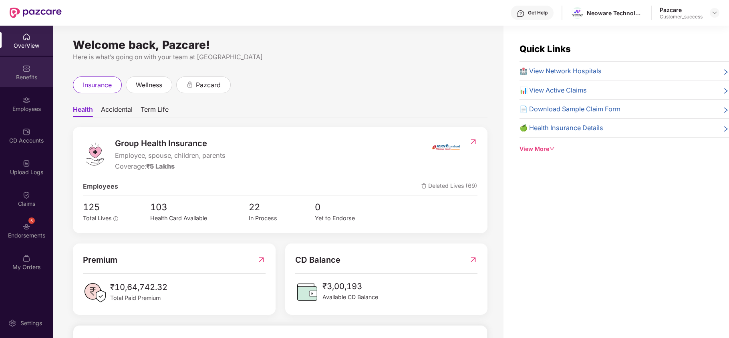
click at [31, 72] on div "Benefits" at bounding box center [26, 72] width 53 height 30
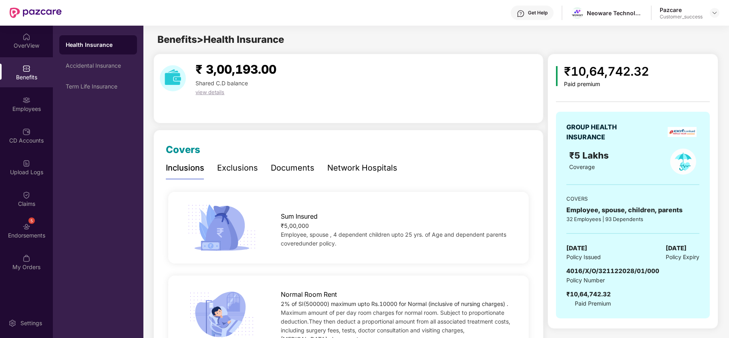
click at [356, 169] on div "Network Hospitals" at bounding box center [362, 168] width 70 height 12
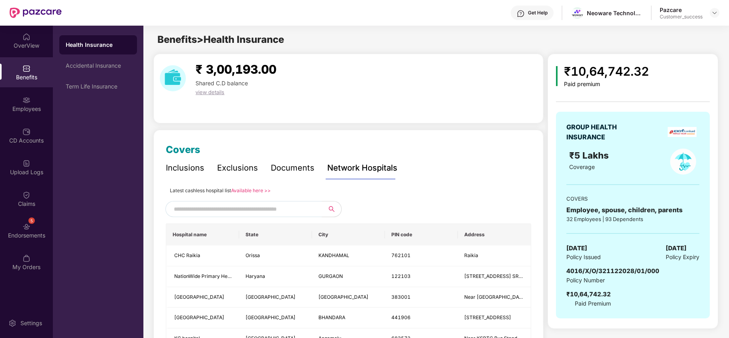
click at [249, 188] on link "Available here >>" at bounding box center [251, 191] width 40 height 6
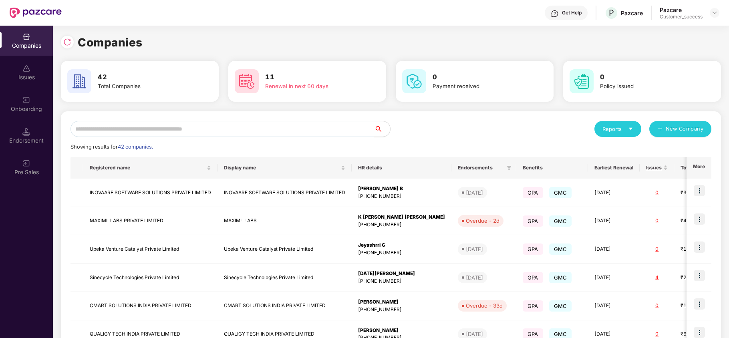
click at [175, 133] on input "text" at bounding box center [223, 129] width 304 height 16
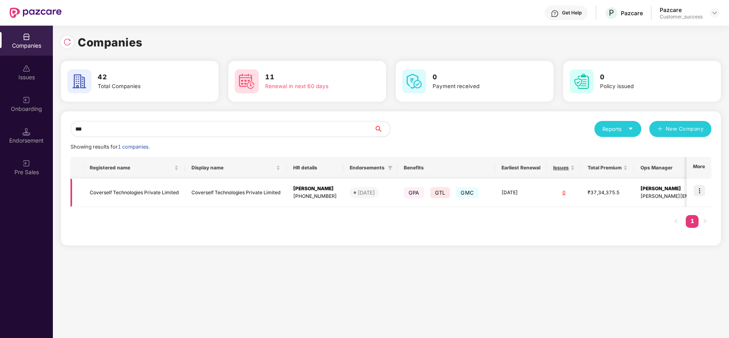
type input "***"
click at [701, 193] on img at bounding box center [699, 190] width 11 height 11
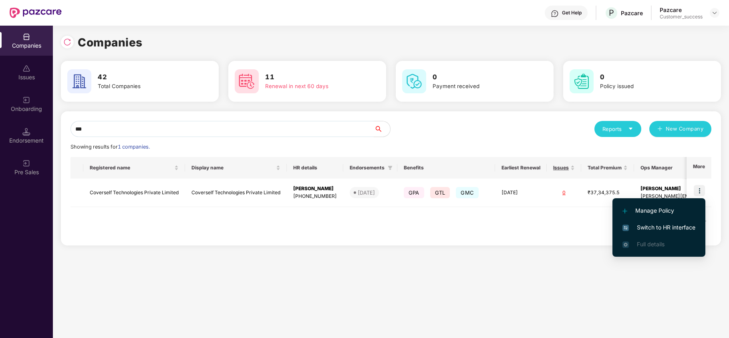
click at [687, 228] on span "Switch to HR interface" at bounding box center [659, 227] width 73 height 9
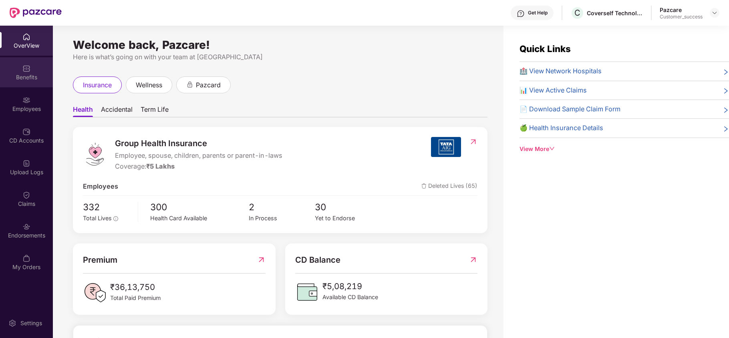
click at [30, 62] on div "Benefits" at bounding box center [26, 72] width 53 height 30
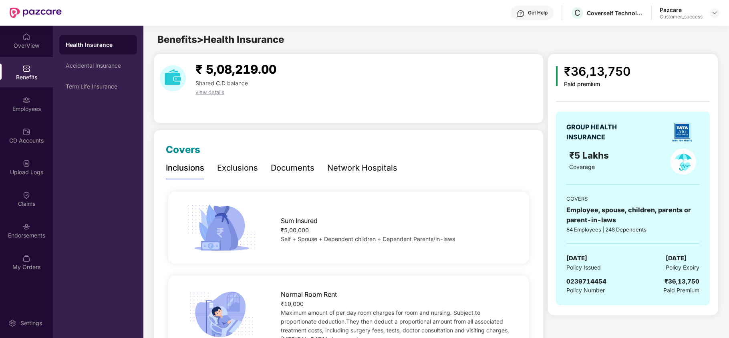
click at [357, 168] on div "Network Hospitals" at bounding box center [362, 168] width 70 height 12
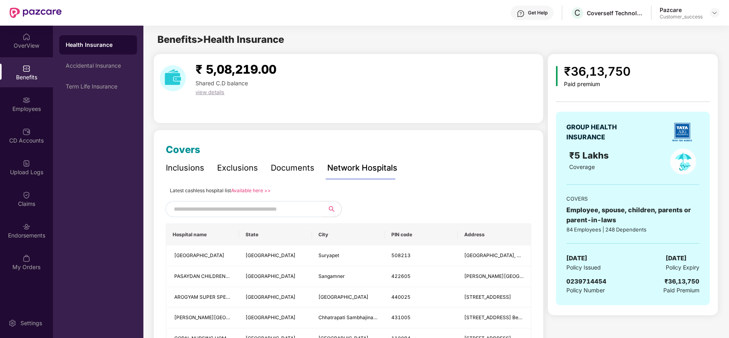
click at [261, 188] on link "Available here >>" at bounding box center [251, 191] width 40 height 6
click at [33, 107] on div "Employees" at bounding box center [26, 109] width 53 height 8
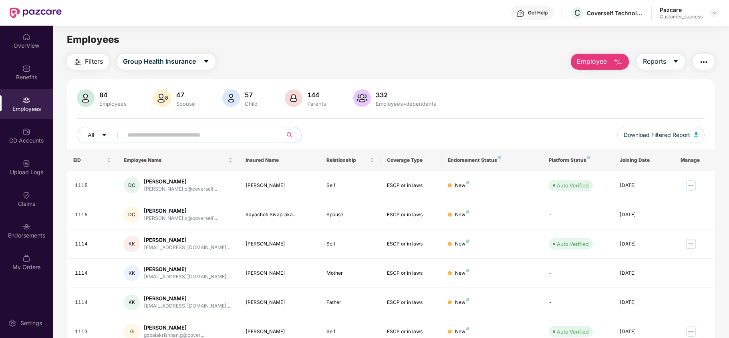
click at [228, 134] on input "text" at bounding box center [199, 135] width 144 height 12
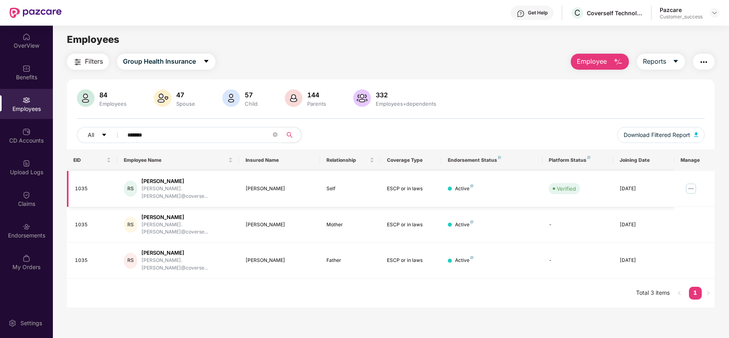
type input "*******"
click at [694, 184] on img at bounding box center [691, 188] width 13 height 13
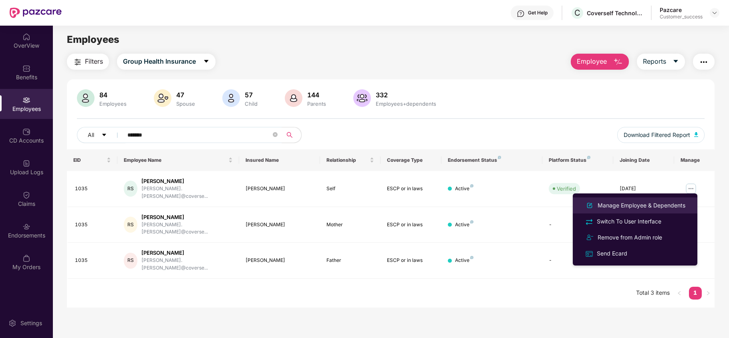
click at [641, 204] on div "Manage Employee & Dependents" at bounding box center [641, 205] width 91 height 9
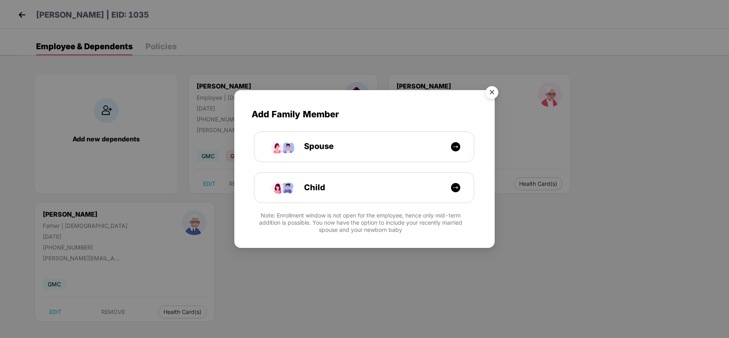
click at [494, 92] on img "Close" at bounding box center [492, 94] width 22 height 22
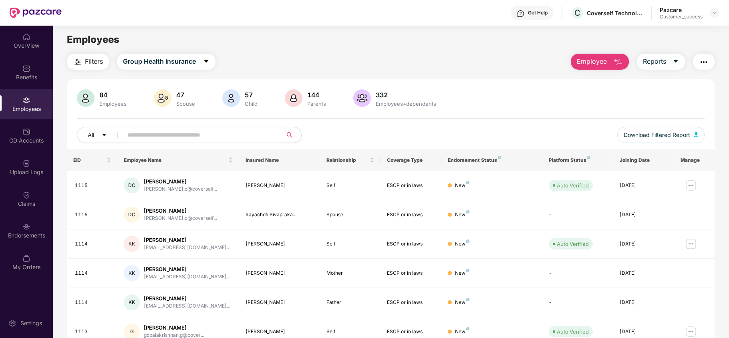
click at [531, 6] on div "Get Help" at bounding box center [532, 13] width 43 height 14
click at [421, 60] on div "Filters Group Health Insurance Employee Reports" at bounding box center [391, 62] width 648 height 16
click at [488, 71] on div "Filters Group Health Insurance Employee Reports 84 Employees 47 Spouse 57 Child…" at bounding box center [391, 273] width 648 height 439
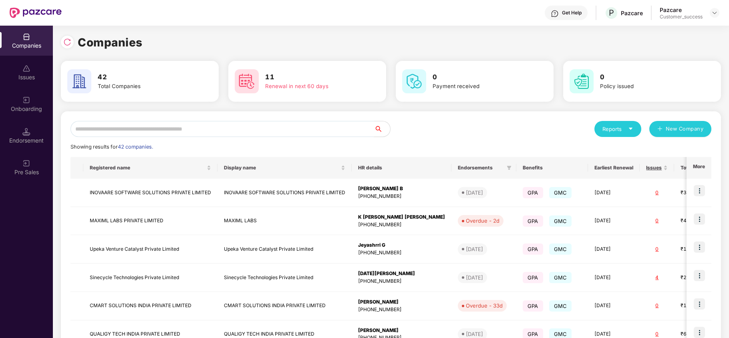
click at [217, 125] on input "text" at bounding box center [223, 129] width 304 height 16
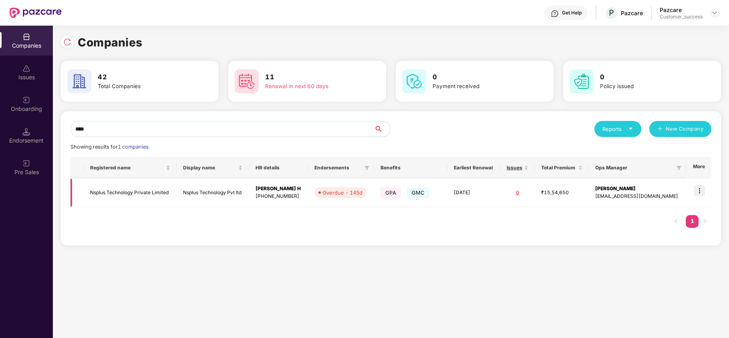
type input "****"
click at [152, 188] on td "Nsplus Technology Private Limited" at bounding box center [130, 193] width 93 height 28
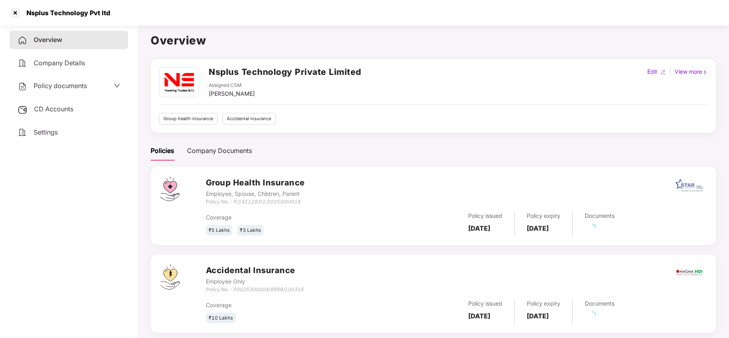
click at [68, 86] on span "Policy documents" at bounding box center [60, 86] width 53 height 8
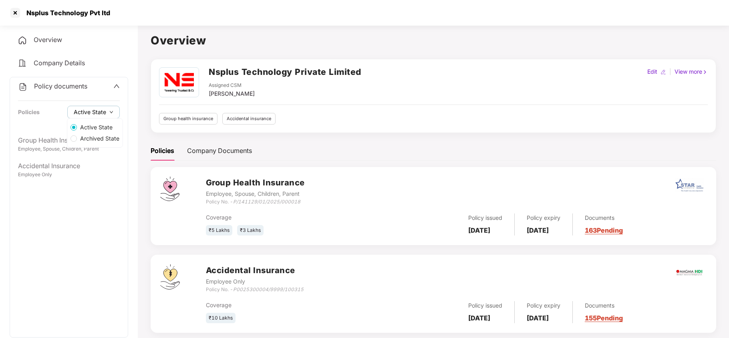
click at [105, 116] on span "Active State" at bounding box center [90, 112] width 32 height 9
click at [104, 138] on span "Archived State" at bounding box center [100, 138] width 46 height 9
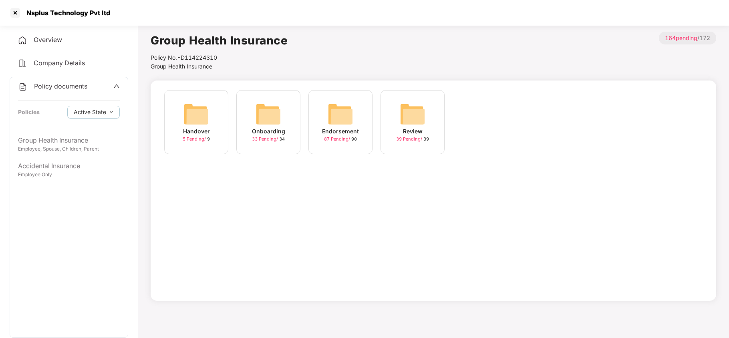
click at [262, 137] on span "33 Pending /" at bounding box center [265, 139] width 27 height 6
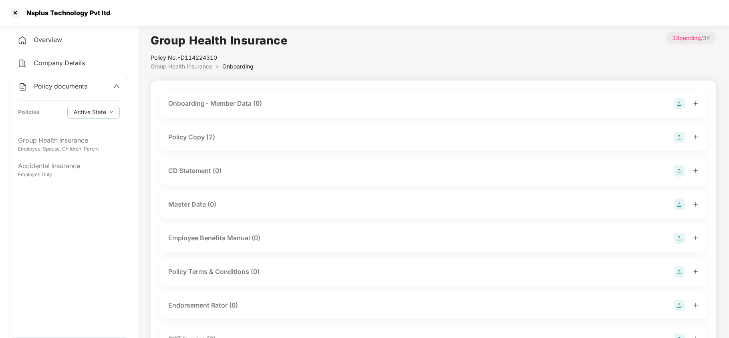
click at [209, 137] on div "Policy Copy (2)" at bounding box center [191, 137] width 47 height 10
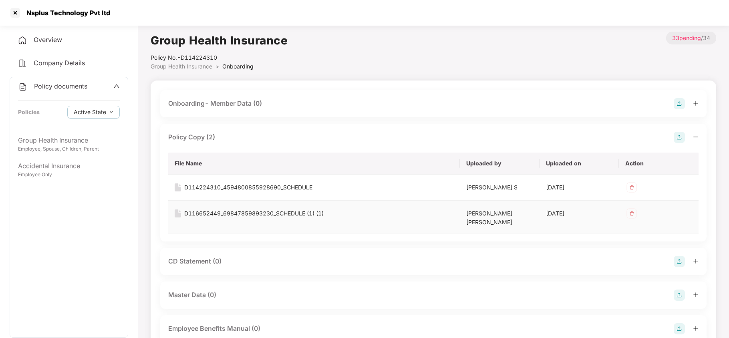
click at [231, 214] on div "D116652449_69847859893230_SCHEDULE (1) (1)" at bounding box center [253, 213] width 139 height 9
click at [270, 212] on div "D116652449_69847859893230_SCHEDULE (1) (1)" at bounding box center [253, 213] width 139 height 9
click at [263, 188] on div "D114224310_4594800855928690_SCHEDULE" at bounding box center [248, 187] width 128 height 9
click at [10, 16] on div at bounding box center [15, 12] width 13 height 13
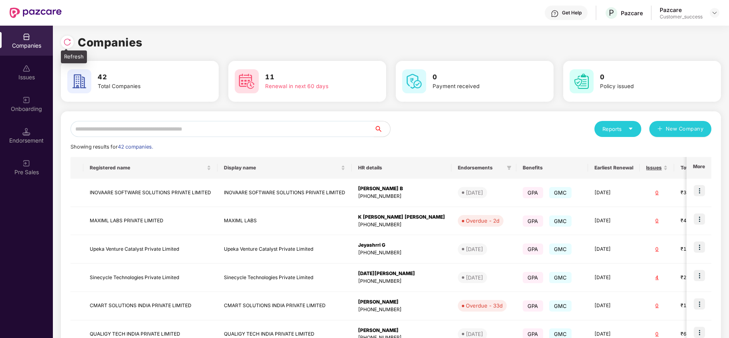
click at [62, 42] on div at bounding box center [67, 42] width 13 height 13
click at [67, 40] on img at bounding box center [67, 42] width 8 height 8
click at [172, 18] on div "Get Help P Pazcare Pazcare Customer_success" at bounding box center [391, 13] width 658 height 26
click at [214, 129] on input "text" at bounding box center [223, 129] width 304 height 16
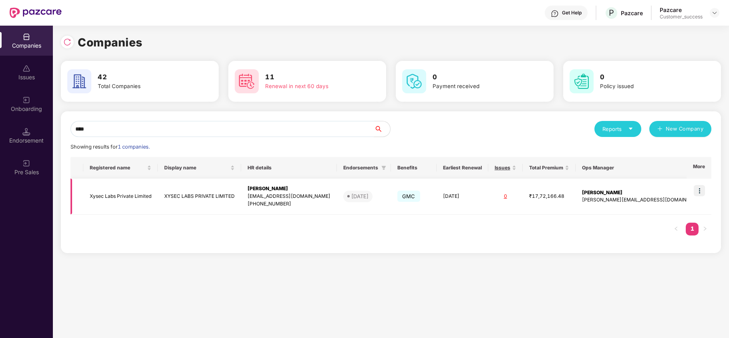
type input "****"
click at [697, 192] on img at bounding box center [699, 190] width 11 height 11
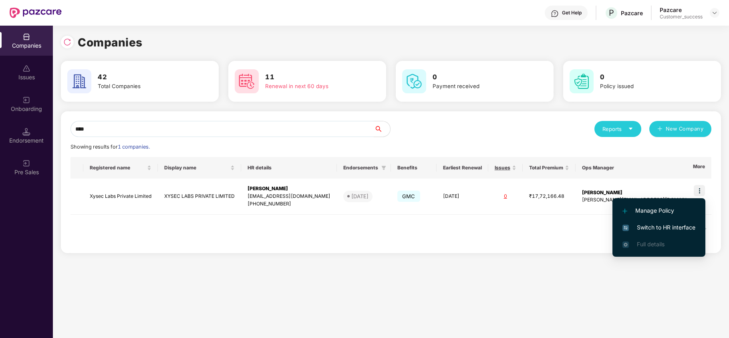
click at [670, 227] on span "Switch to HR interface" at bounding box center [659, 227] width 73 height 9
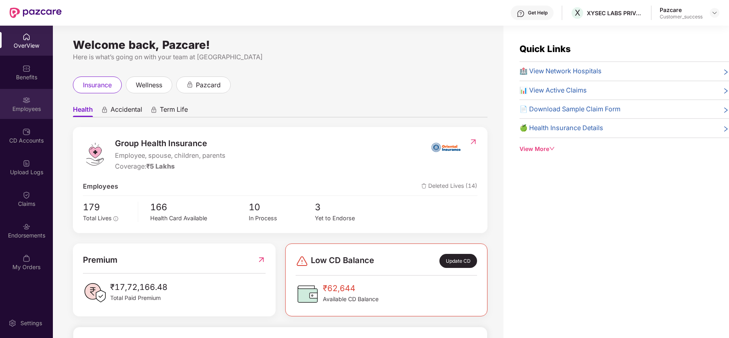
click at [29, 107] on div "Employees" at bounding box center [26, 109] width 53 height 8
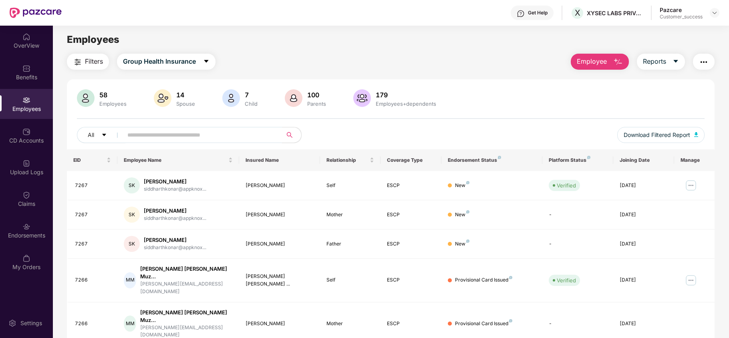
click at [222, 132] on input "text" at bounding box center [199, 135] width 144 height 12
paste input "*********"
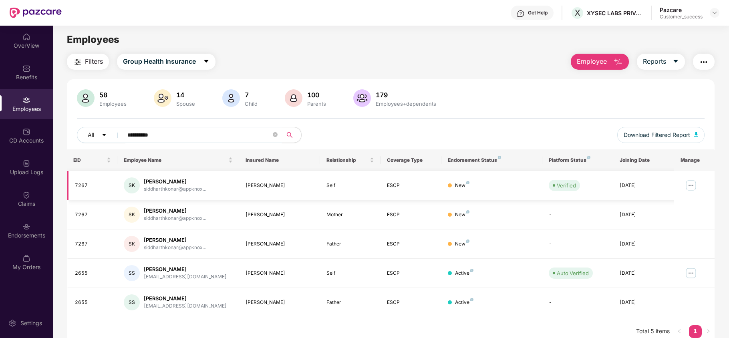
type input "*********"
click at [691, 189] on img at bounding box center [691, 185] width 13 height 13
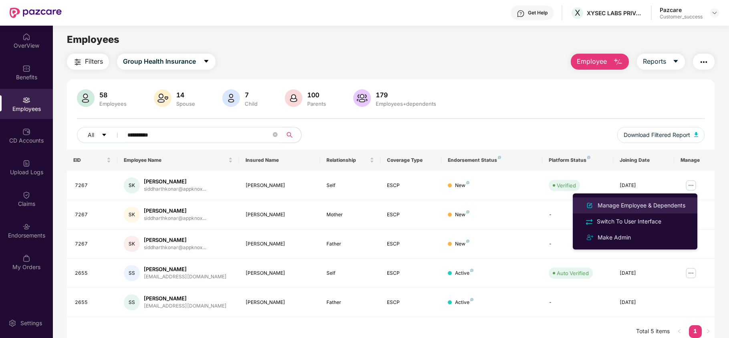
click at [651, 207] on div "Manage Employee & Dependents" at bounding box center [641, 205] width 91 height 9
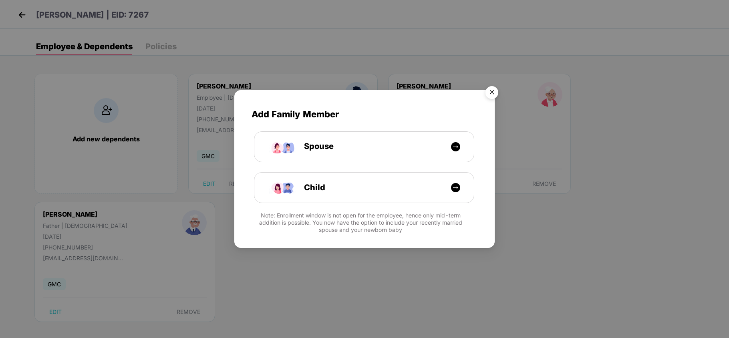
click at [491, 91] on img "Close" at bounding box center [492, 94] width 22 height 22
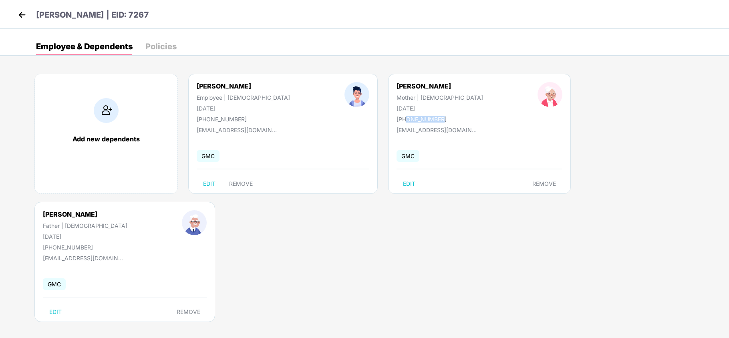
drag, startPoint x: 400, startPoint y: 115, endPoint x: 366, endPoint y: 115, distance: 33.7
click at [370, 115] on div "Kakali Konar Mother | Female 22 Jan 1967 +917022578268" at bounding box center [440, 102] width 141 height 40
copy div "7022578268"
click at [111, 109] on img at bounding box center [106, 110] width 25 height 25
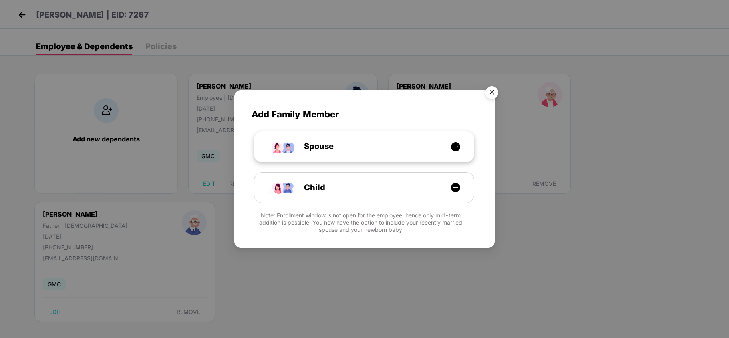
click at [366, 151] on div "Spouse" at bounding box center [368, 146] width 165 height 12
select select "****"
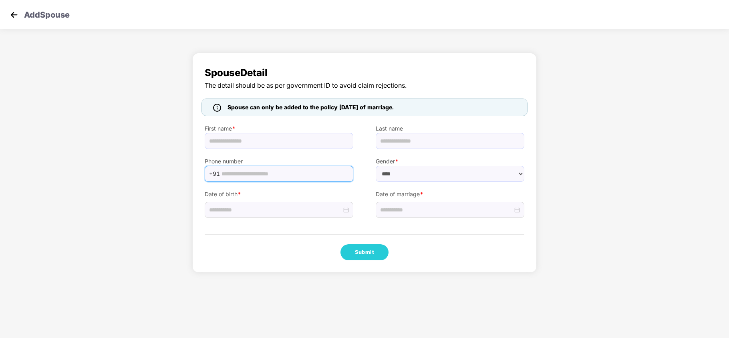
click at [251, 173] on input "text" at bounding box center [285, 174] width 127 height 12
paste input "**********"
type input "**********"
click at [251, 141] on input "text" at bounding box center [279, 141] width 149 height 16
paste input "**********"
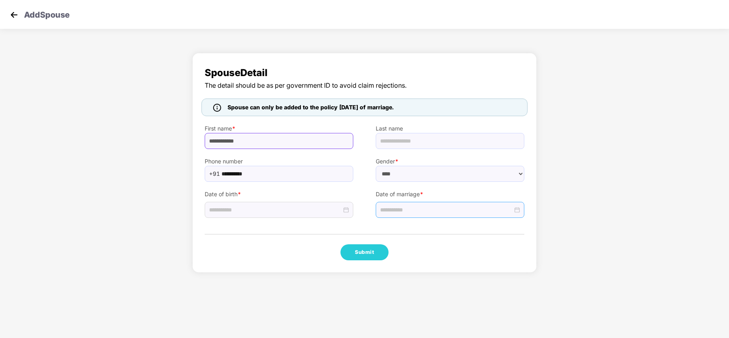
type input "**********"
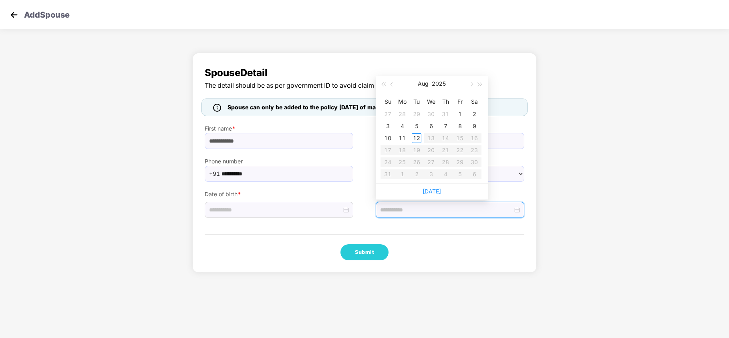
click at [404, 209] on input at bounding box center [446, 210] width 133 height 9
type input "**********"
click at [479, 85] on span "button" at bounding box center [481, 85] width 4 height 4
click at [473, 85] on button "button" at bounding box center [471, 84] width 9 height 16
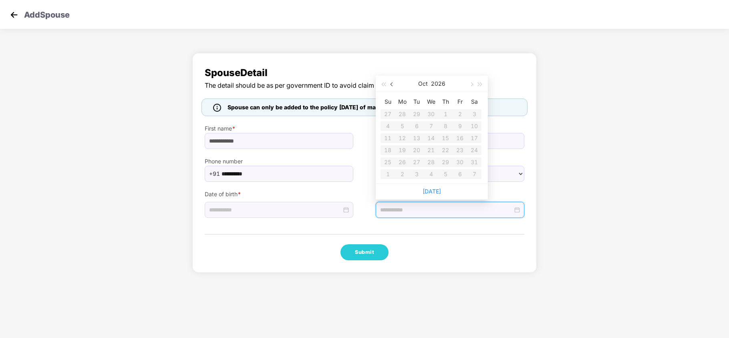
click at [392, 83] on span "button" at bounding box center [393, 85] width 4 height 4
click at [386, 85] on span "button" at bounding box center [384, 85] width 4 height 4
click at [470, 86] on button "button" at bounding box center [471, 84] width 9 height 16
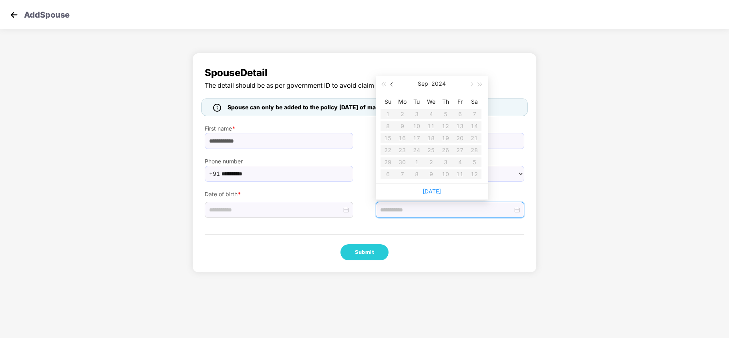
click at [392, 84] on span "button" at bounding box center [393, 85] width 4 height 4
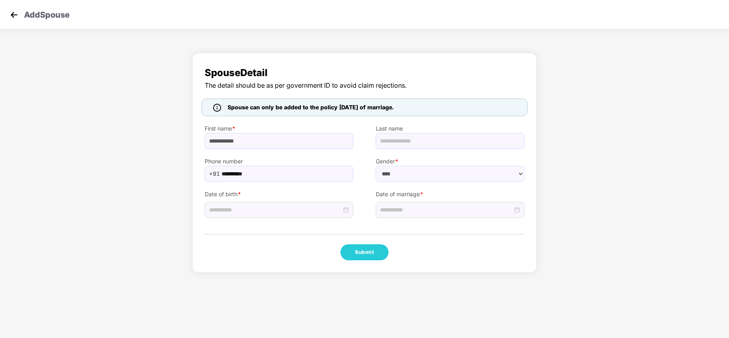
click at [612, 194] on div "**********" at bounding box center [364, 165] width 729 height 232
click at [441, 204] on div at bounding box center [450, 210] width 149 height 16
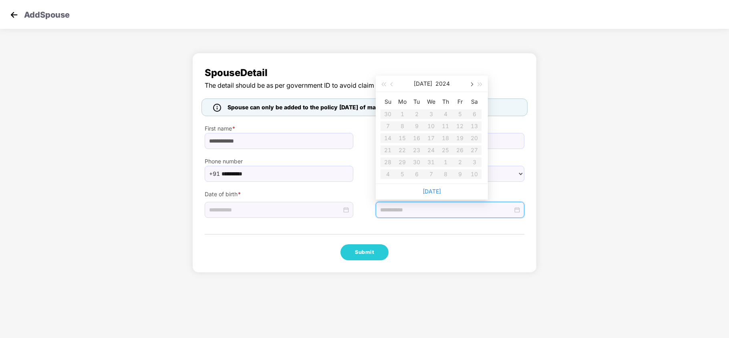
click at [473, 83] on span "button" at bounding box center [471, 85] width 4 height 4
drag, startPoint x: 439, startPoint y: 134, endPoint x: 592, endPoint y: 186, distance: 161.4
click at [592, 186] on body "**********" at bounding box center [364, 169] width 729 height 338
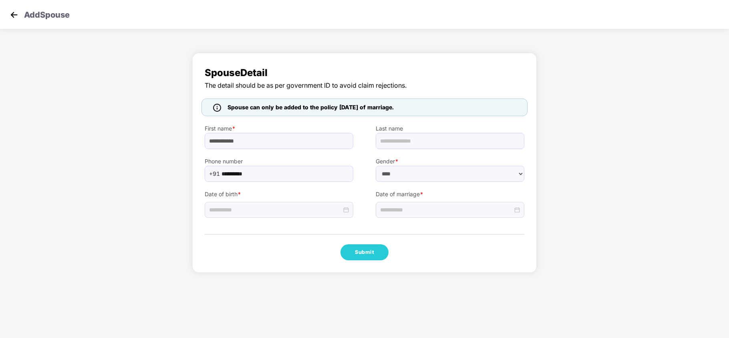
click at [592, 186] on div "**********" at bounding box center [364, 165] width 729 height 232
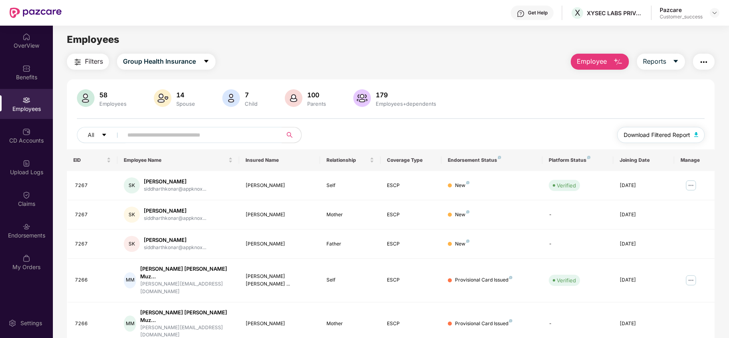
click at [651, 130] on button "Download Filtered Report" at bounding box center [661, 135] width 87 height 16
drag, startPoint x: 200, startPoint y: 180, endPoint x: 145, endPoint y: 180, distance: 54.5
click at [145, 180] on div "Siddharth Konar" at bounding box center [175, 182] width 63 height 8
copy div "Siddharth Konar"
drag, startPoint x: 573, startPoint y: 24, endPoint x: 650, endPoint y: 29, distance: 77.1
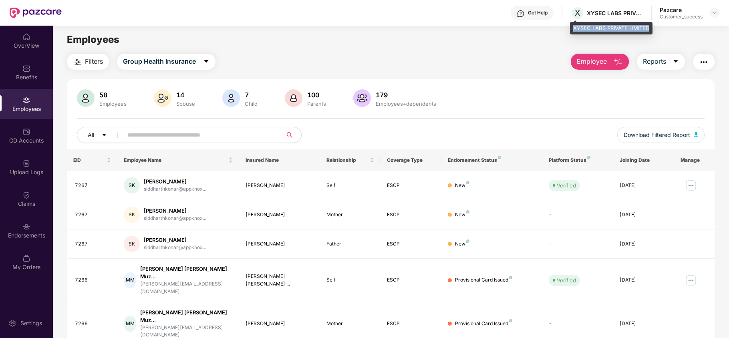
click at [650, 29] on div "XYSEC LABS PRIVATE LIMITED" at bounding box center [611, 28] width 83 height 13
copy div "XYSEC LABS PRIVATE LIMITED"
drag, startPoint x: 190, startPoint y: 183, endPoint x: 144, endPoint y: 177, distance: 45.7
click at [144, 178] on div "SK Siddharth Konar siddharthkonar@appknox..." at bounding box center [178, 186] width 109 height 16
copy div "Siddharth Konar"
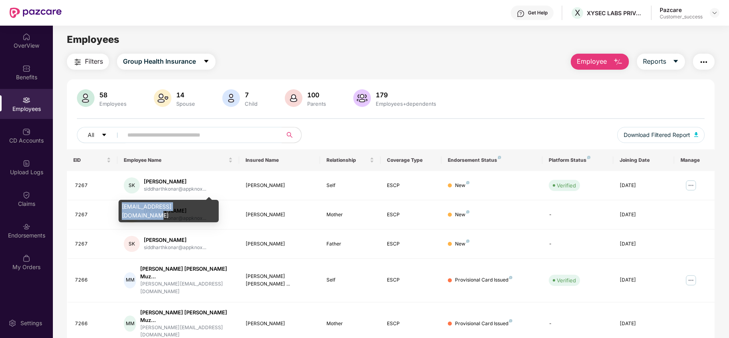
drag, startPoint x: 121, startPoint y: 207, endPoint x: 203, endPoint y: 204, distance: 81.8
click at [203, 204] on div "siddharthkonar@appknox.com" at bounding box center [169, 211] width 100 height 22
copy div "siddharthkonar@appknox.com"
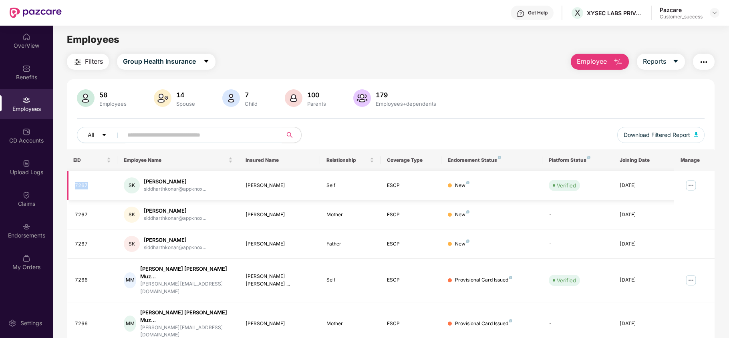
drag, startPoint x: 87, startPoint y: 188, endPoint x: 68, endPoint y: 185, distance: 19.4
click at [68, 185] on td "7267" at bounding box center [92, 185] width 51 height 29
copy div "7267"
click at [601, 63] on span "Employee" at bounding box center [592, 62] width 30 height 10
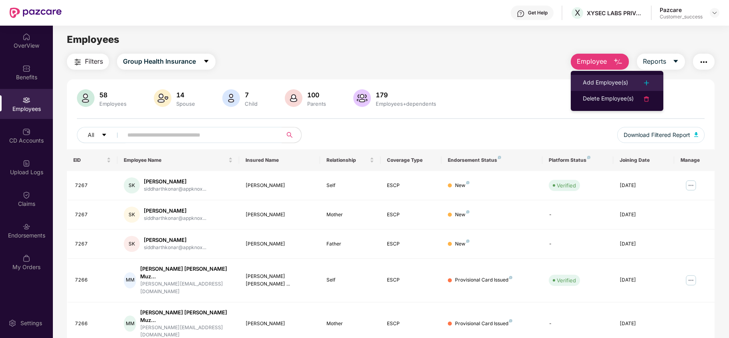
click at [594, 78] on div "Add Employee(s)" at bounding box center [605, 83] width 45 height 10
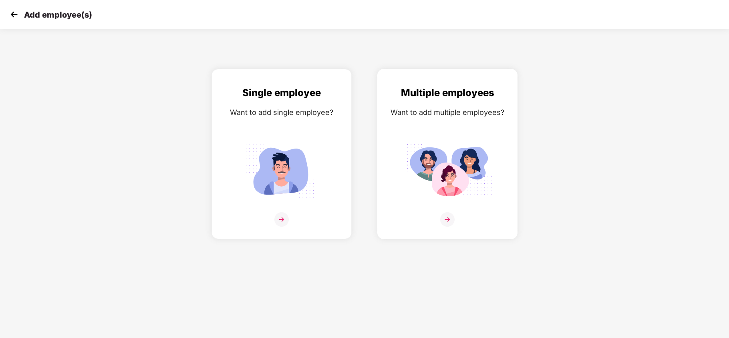
click at [449, 220] on img at bounding box center [447, 219] width 14 height 14
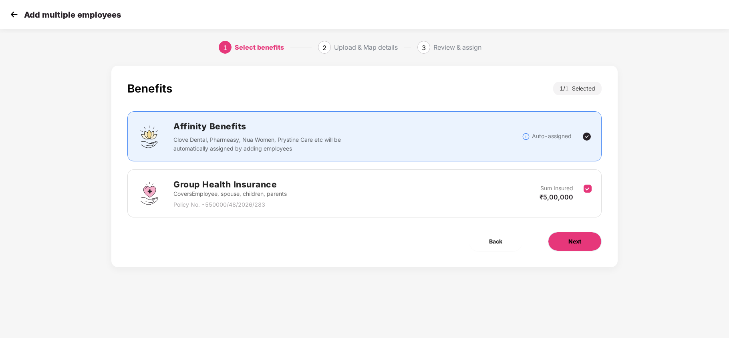
click at [566, 251] on button "Next" at bounding box center [575, 241] width 54 height 19
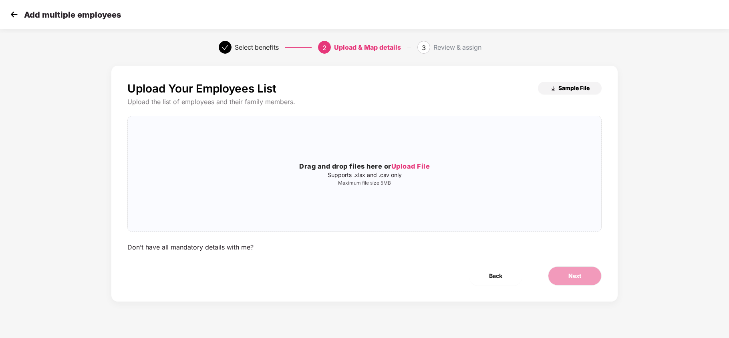
click at [556, 87] on img "button" at bounding box center [553, 89] width 6 height 6
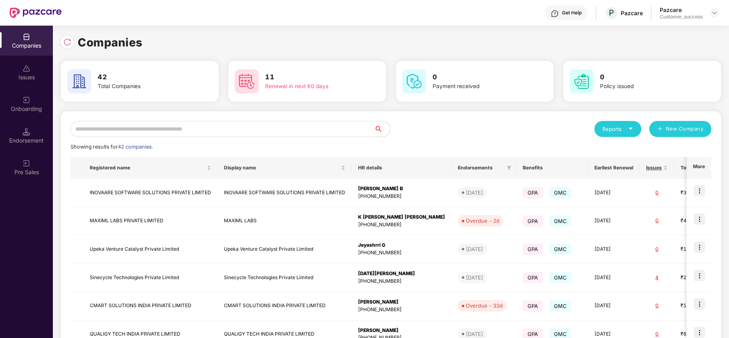
click at [207, 132] on input "text" at bounding box center [223, 129] width 304 height 16
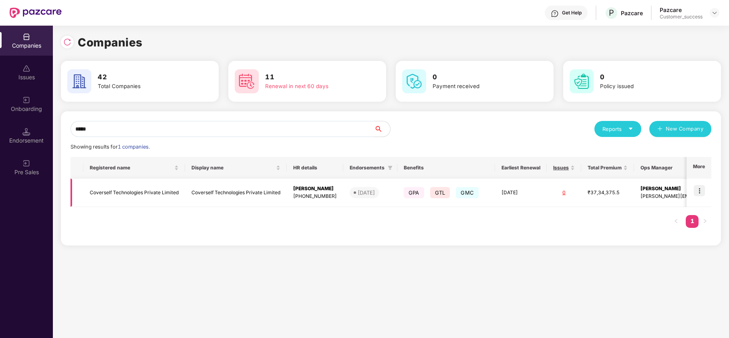
type input "*****"
click at [159, 193] on td "Coverself Technologies Private Limited" at bounding box center [134, 193] width 102 height 28
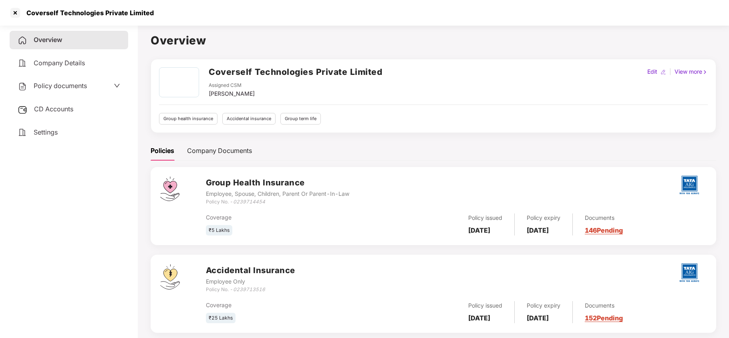
click at [72, 87] on span "Policy documents" at bounding box center [60, 86] width 53 height 8
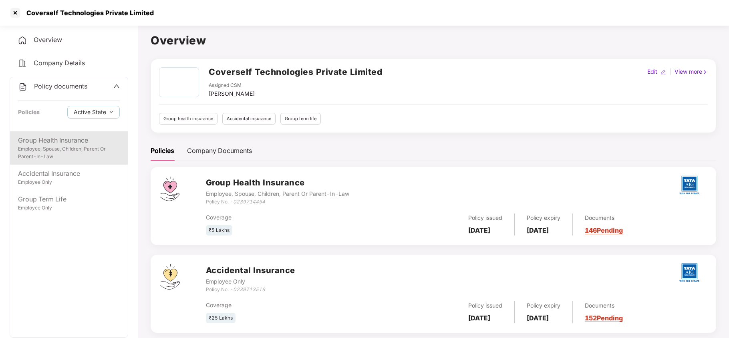
click at [72, 139] on div "Group Health Insurance" at bounding box center [69, 140] width 102 height 10
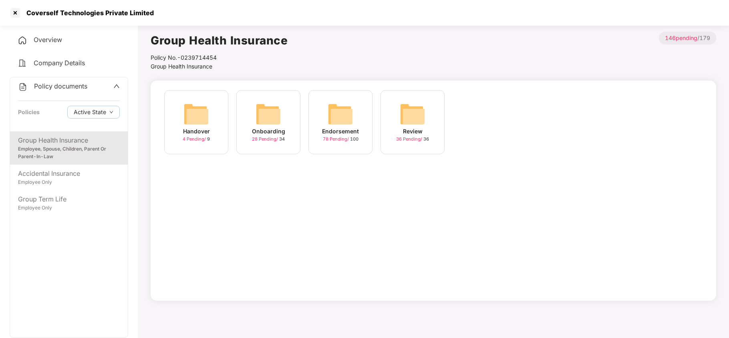
click at [265, 131] on div "Onboarding" at bounding box center [268, 131] width 33 height 9
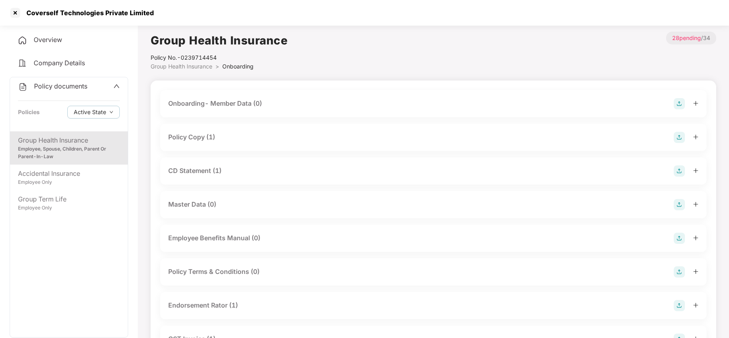
click at [208, 135] on div "Policy Copy (1)" at bounding box center [191, 137] width 47 height 10
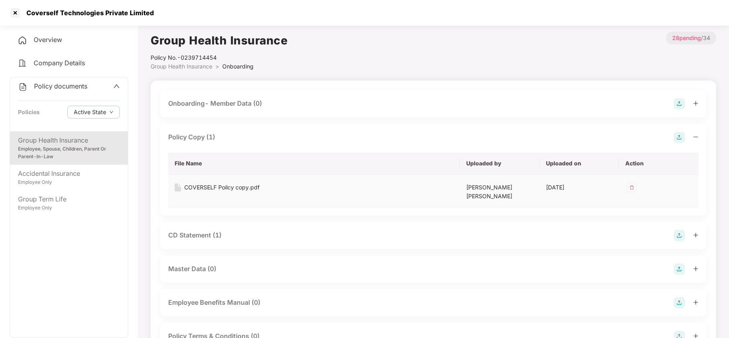
click at [224, 187] on div "COVERSELF Poilcy copy.pdf" at bounding box center [221, 187] width 75 height 9
click at [73, 170] on div "Accidental Insurance" at bounding box center [69, 174] width 102 height 10
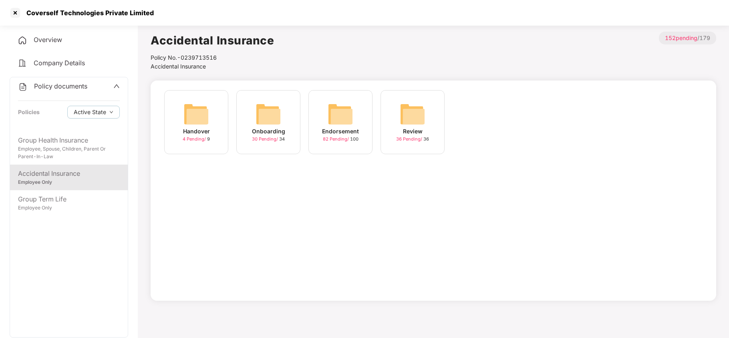
click at [277, 132] on div "Onboarding" at bounding box center [268, 131] width 33 height 9
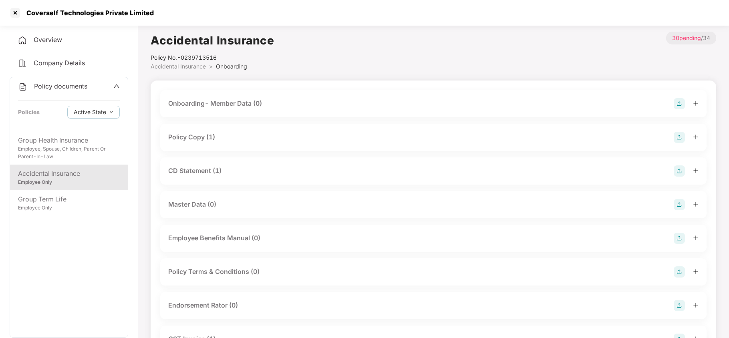
click at [210, 137] on div "Policy Copy (1)" at bounding box center [191, 137] width 47 height 10
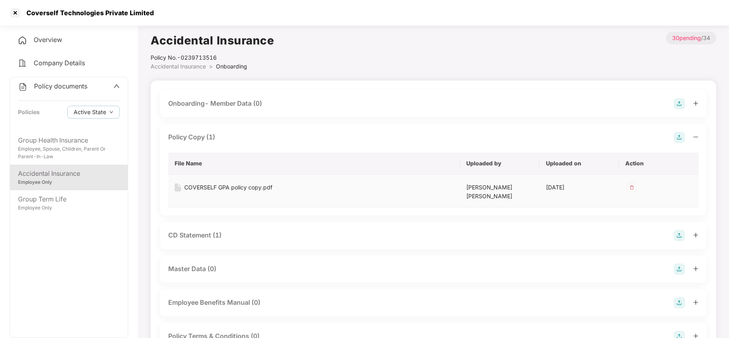
click at [212, 186] on div "COVERSELF GPA policy copy.pdf" at bounding box center [228, 187] width 88 height 9
click at [79, 194] on div "Group Term Life" at bounding box center [69, 199] width 102 height 10
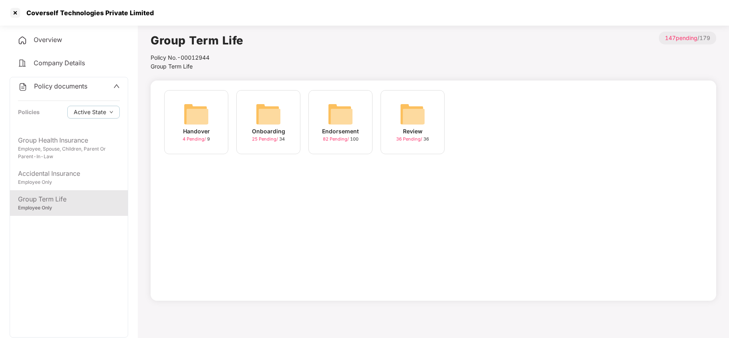
click at [265, 134] on div "Onboarding" at bounding box center [268, 131] width 33 height 9
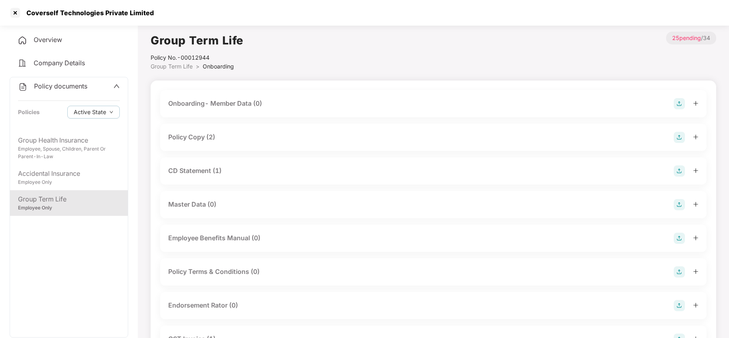
click at [210, 132] on div "Policy Copy (2)" at bounding box center [191, 137] width 47 height 10
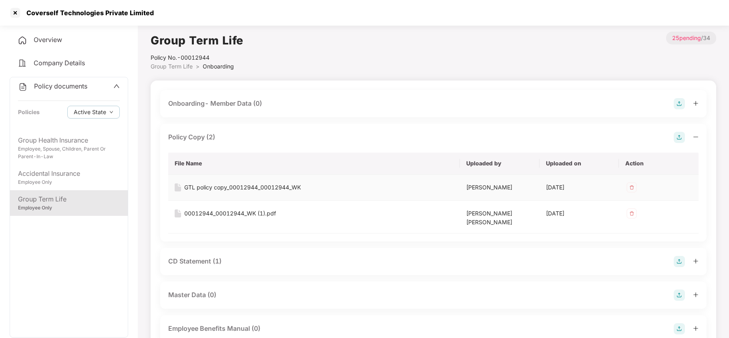
click at [216, 185] on div "GTL policy copy_00012944_00012944_WK" at bounding box center [242, 187] width 117 height 9
click at [14, 14] on div at bounding box center [15, 12] width 13 height 13
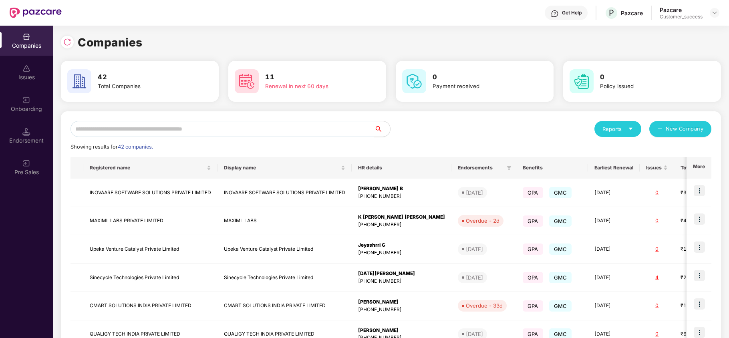
click at [146, 128] on input "text" at bounding box center [223, 129] width 304 height 16
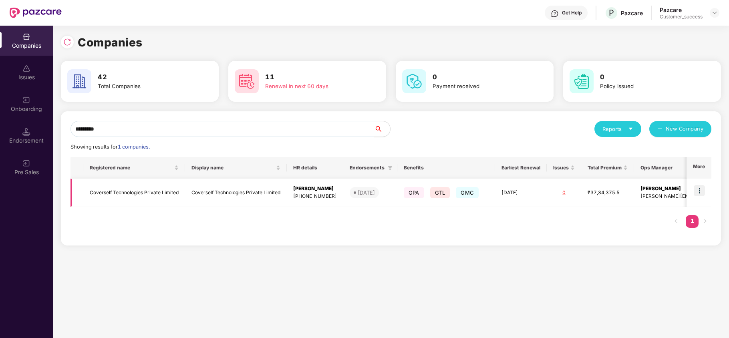
type input "*********"
click at [701, 192] on img at bounding box center [699, 190] width 11 height 11
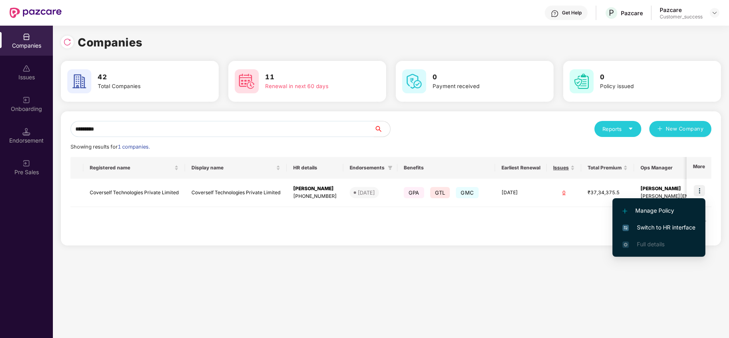
click at [680, 223] on span "Switch to HR interface" at bounding box center [659, 227] width 73 height 9
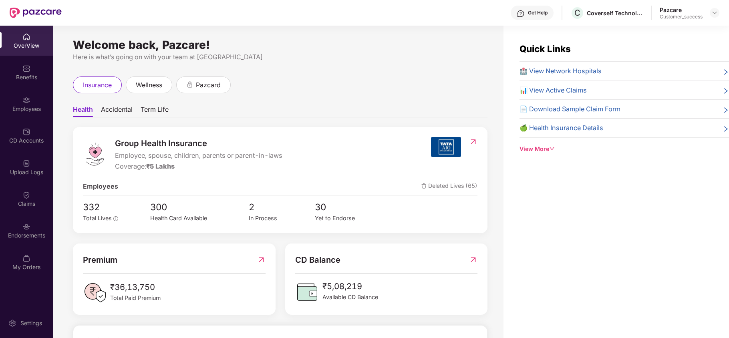
click at [25, 106] on div "Employees" at bounding box center [26, 109] width 53 height 8
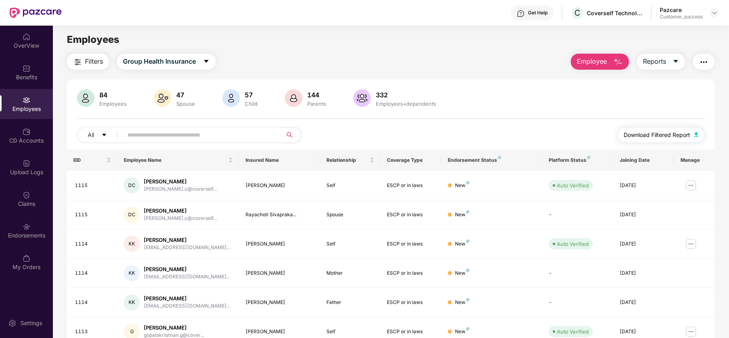
click at [637, 134] on span "Download Filtered Report" at bounding box center [657, 135] width 67 height 9
click at [195, 59] on span "Group Health Insurance" at bounding box center [159, 62] width 73 height 10
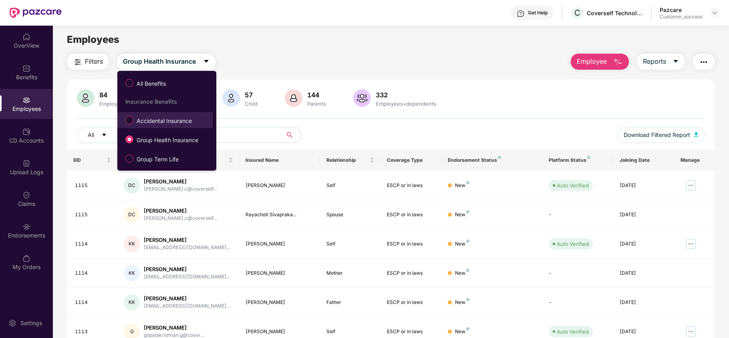
click at [167, 123] on span "Accidental Insurance" at bounding box center [164, 121] width 62 height 9
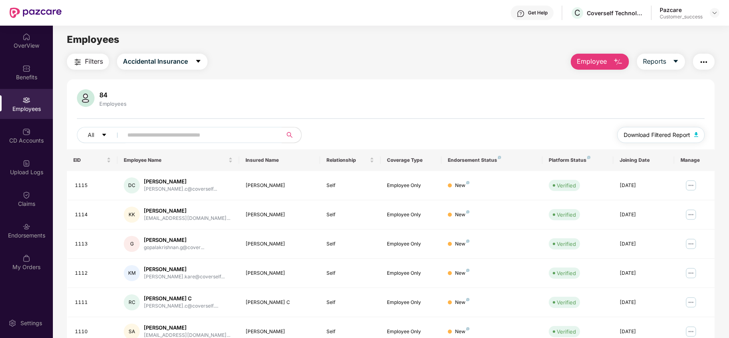
click at [636, 135] on span "Download Filtered Report" at bounding box center [657, 135] width 67 height 9
click at [201, 62] on icon "caret-down" at bounding box center [198, 61] width 6 height 6
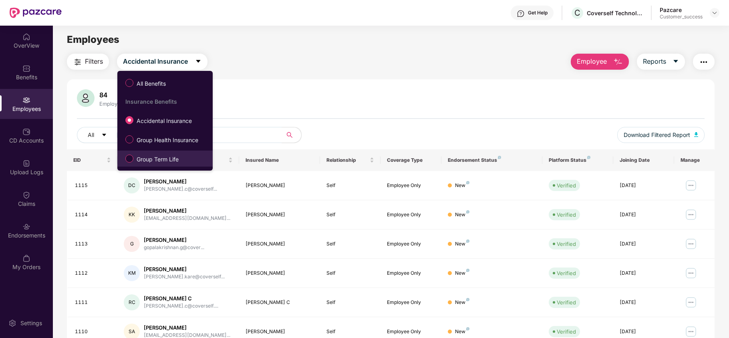
click at [165, 159] on span "Group Term Life" at bounding box center [157, 159] width 48 height 9
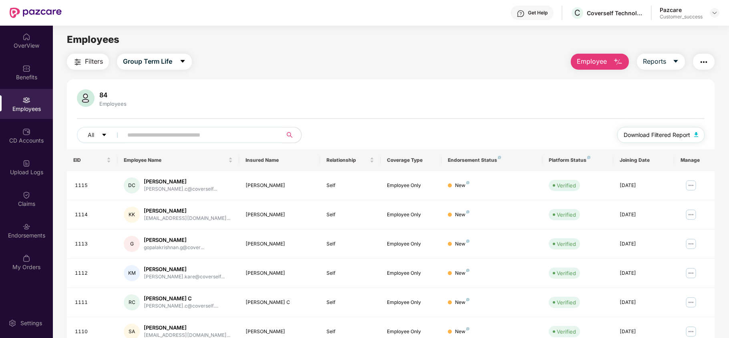
click at [637, 132] on span "Download Filtered Report" at bounding box center [657, 135] width 67 height 9
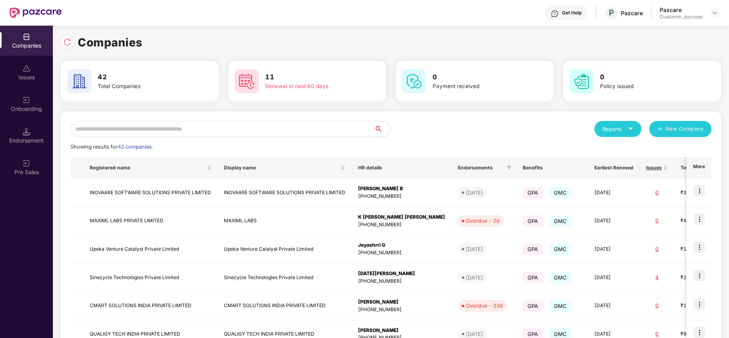
click at [211, 129] on input "text" at bounding box center [223, 129] width 304 height 16
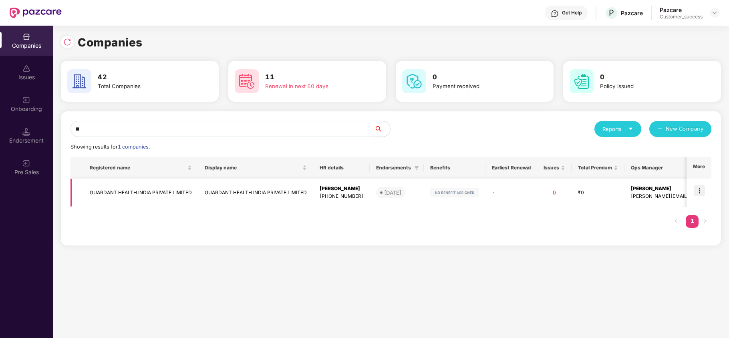
type input "**"
click at [153, 189] on td "GUARDANT HEALTH INDIA PRIVATE LIMITED" at bounding box center [140, 193] width 115 height 28
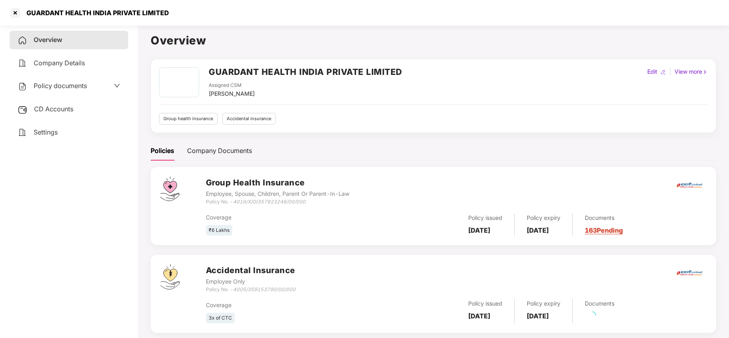
click at [74, 87] on span "Policy documents" at bounding box center [60, 86] width 53 height 8
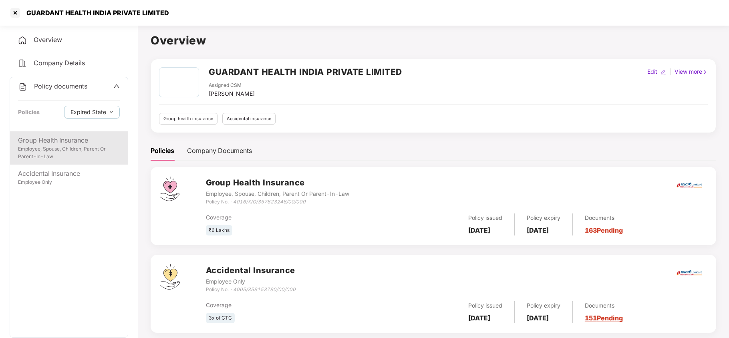
click at [81, 140] on div "Group Health Insurance" at bounding box center [69, 140] width 102 height 10
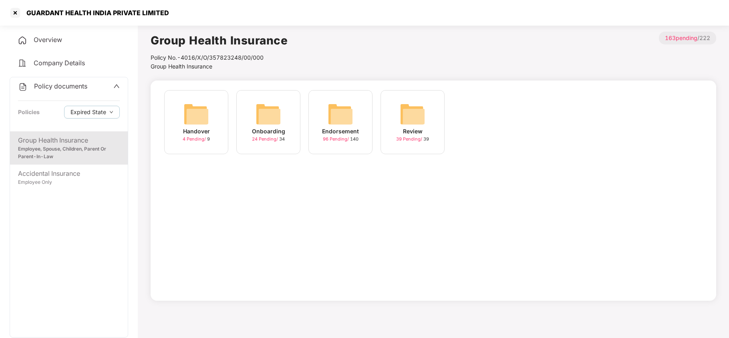
click at [341, 125] on img at bounding box center [341, 114] width 26 height 26
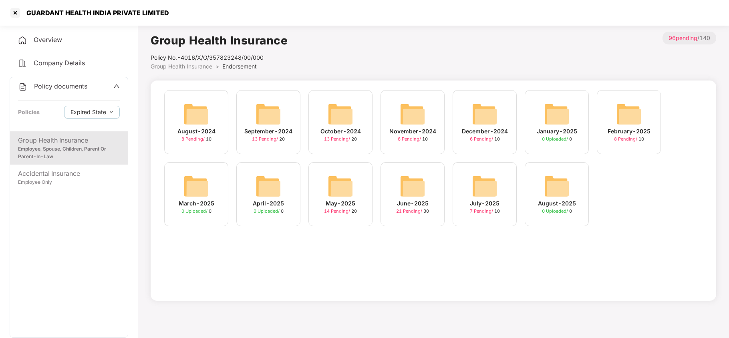
click at [485, 200] on div "July-2025" at bounding box center [485, 203] width 30 height 9
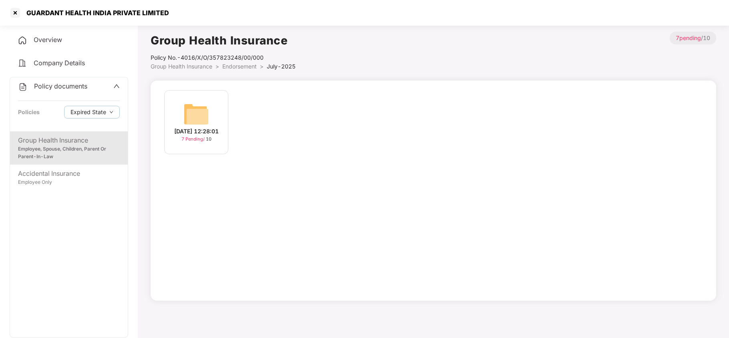
click at [201, 128] on div "21-Jul-2025 12:28:01" at bounding box center [196, 131] width 44 height 9
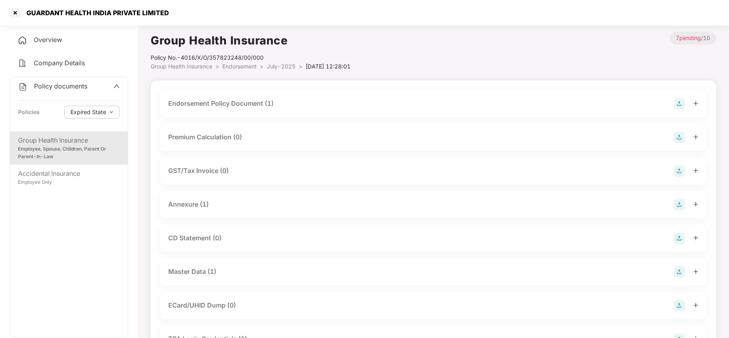
click at [249, 104] on div "Endorsement Policy Document (1)" at bounding box center [220, 104] width 105 height 10
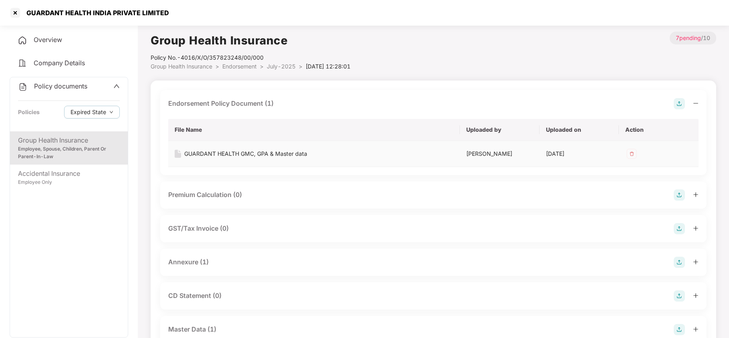
click at [257, 152] on div "GUARDANT HEALTH GMC, GPA & Master data" at bounding box center [245, 154] width 123 height 9
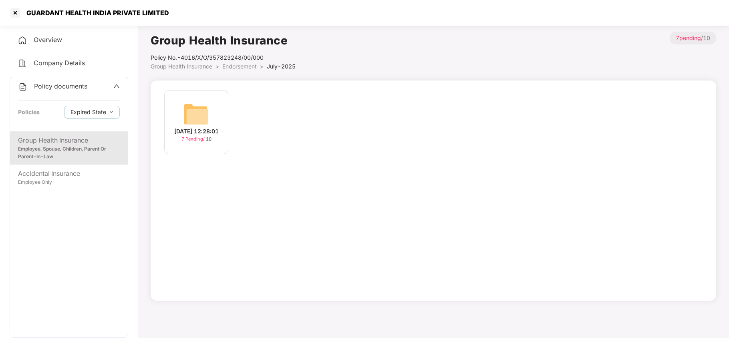
click at [20, 235] on div "Group Health Insurance Employee, Spouse, Children, Parent Or Parent-In-Law Acci…" at bounding box center [69, 234] width 118 height 206
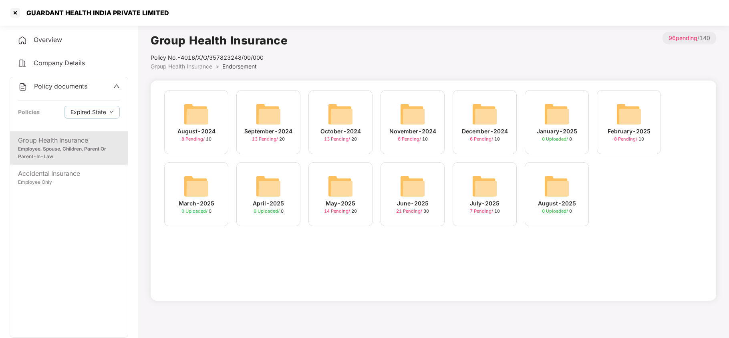
click at [343, 202] on div "May-2025" at bounding box center [341, 203] width 30 height 9
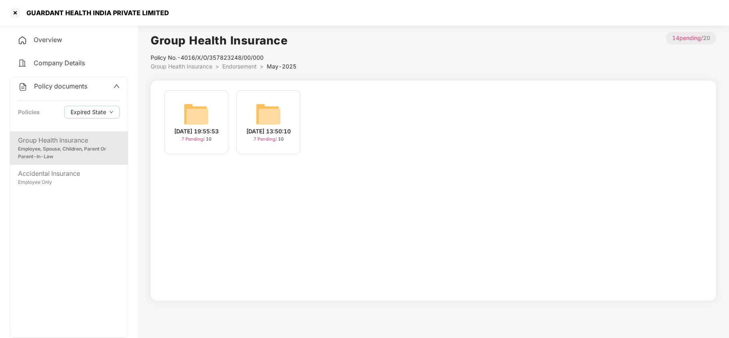
click at [194, 142] on span "7 Pending /" at bounding box center [194, 139] width 24 height 6
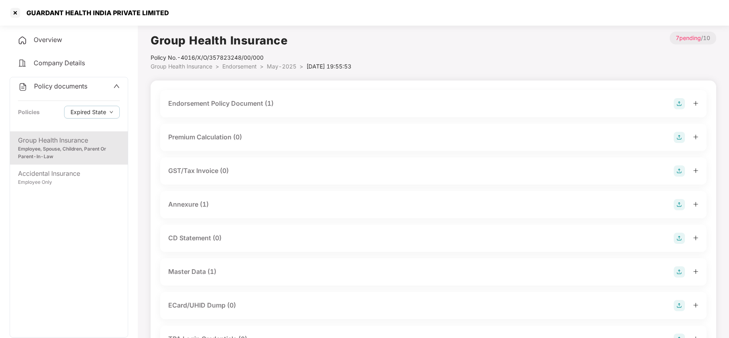
click at [242, 103] on div "Endorsement Policy Document (1)" at bounding box center [220, 104] width 105 height 10
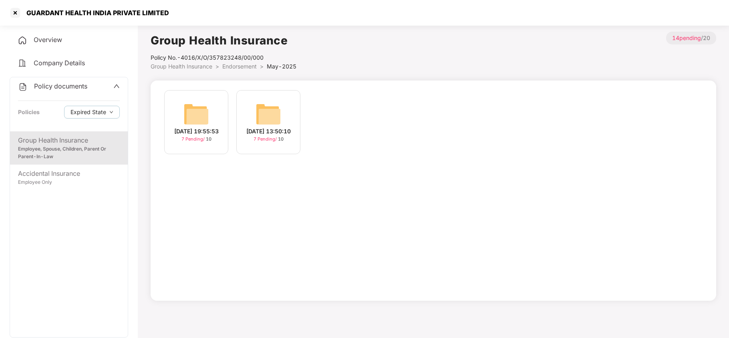
click at [270, 129] on div "19-May-2025 13:50:10" at bounding box center [269, 131] width 44 height 9
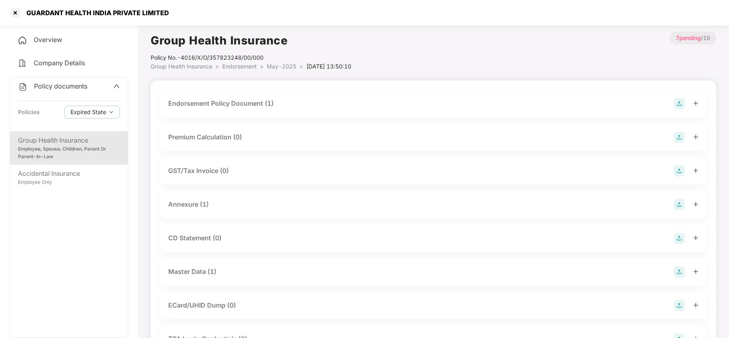
click at [235, 103] on div "Endorsement Policy Document (1)" at bounding box center [220, 104] width 105 height 10
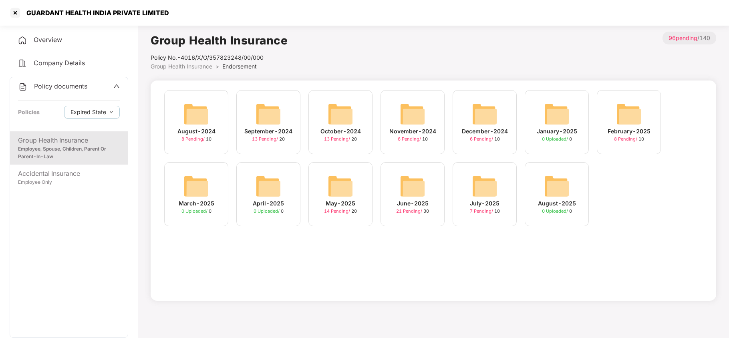
click at [634, 136] on span "8 Pending /" at bounding box center [626, 139] width 24 height 6
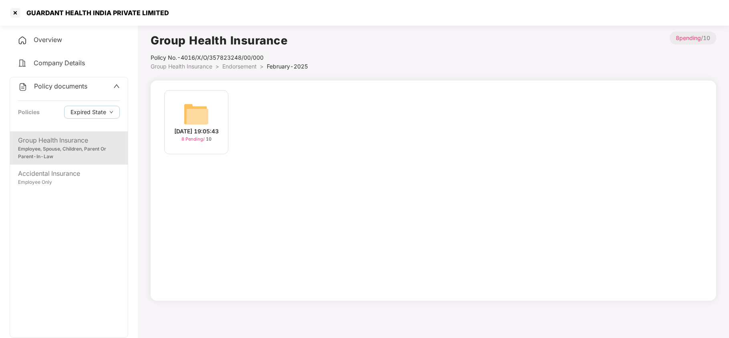
click at [195, 136] on div "21-Feb-2025 19:05:43" at bounding box center [196, 131] width 44 height 9
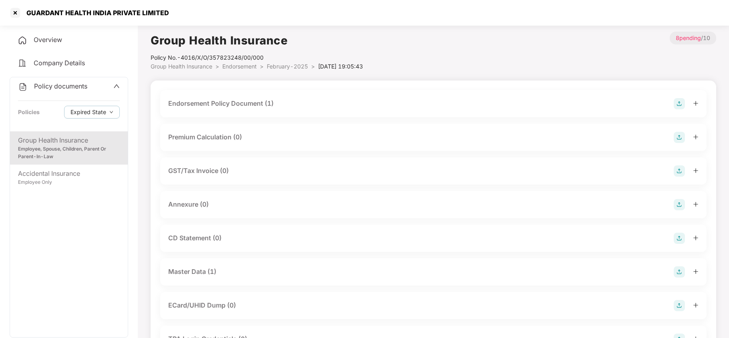
click at [242, 105] on div "Endorsement Policy Document (1)" at bounding box center [220, 104] width 105 height 10
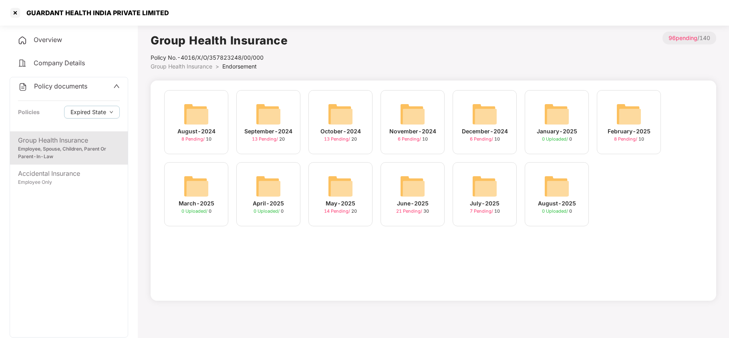
click at [482, 206] on div "July-2025" at bounding box center [485, 203] width 30 height 9
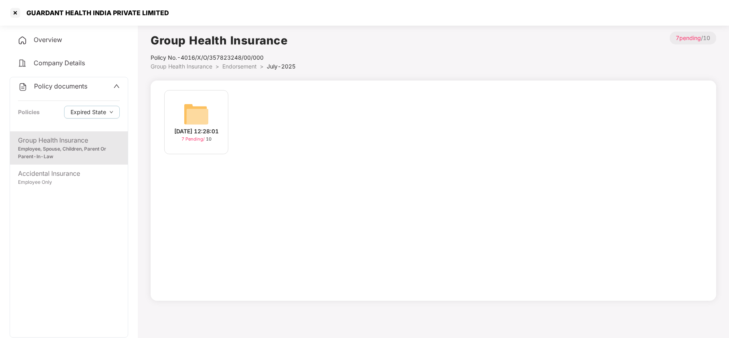
click at [194, 142] on span "7 Pending /" at bounding box center [194, 139] width 24 height 6
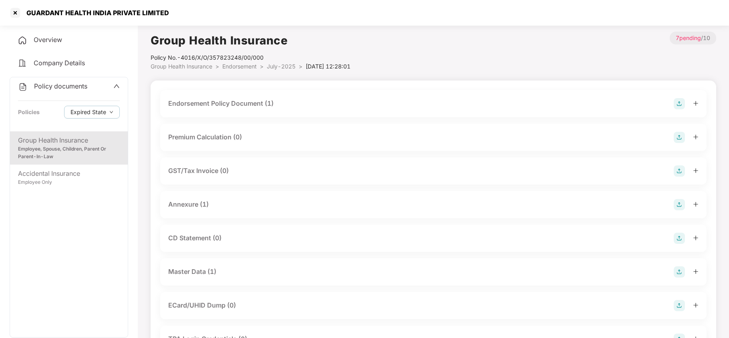
click at [255, 102] on div "Endorsement Policy Document (1)" at bounding box center [220, 104] width 105 height 10
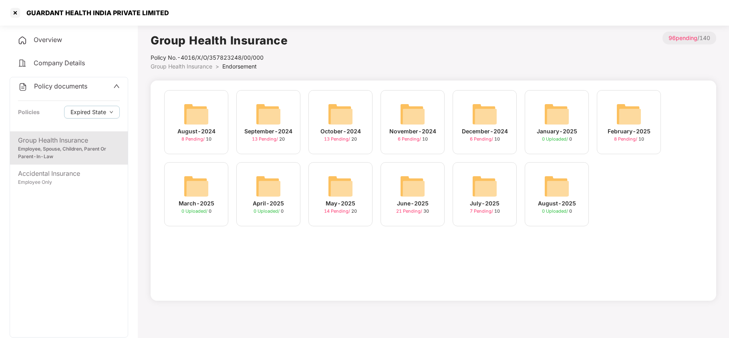
click at [342, 204] on div "May-2025" at bounding box center [341, 203] width 30 height 9
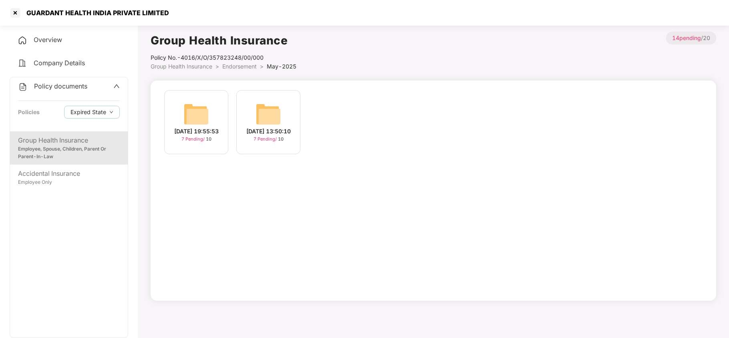
click at [202, 136] on div "02-May-2025 19:55:53" at bounding box center [196, 131] width 44 height 9
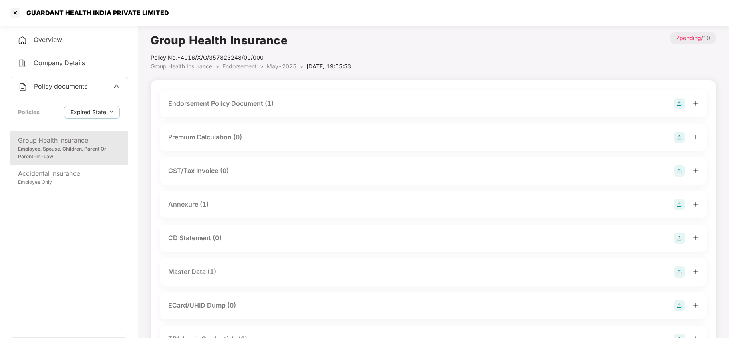
click at [262, 99] on div "Endorsement Policy Document (1)" at bounding box center [220, 104] width 105 height 10
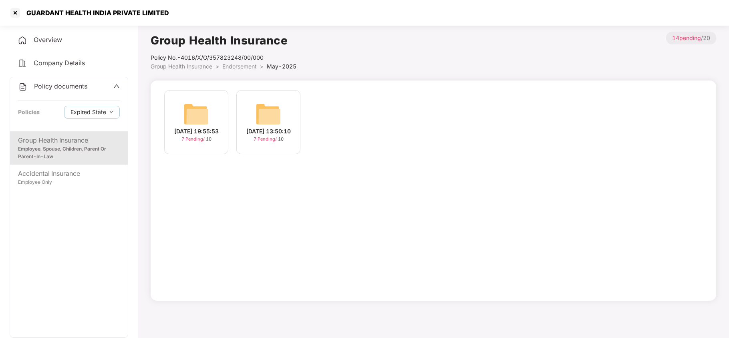
click at [275, 135] on div "19-May-2025 13:50:10" at bounding box center [269, 131] width 44 height 9
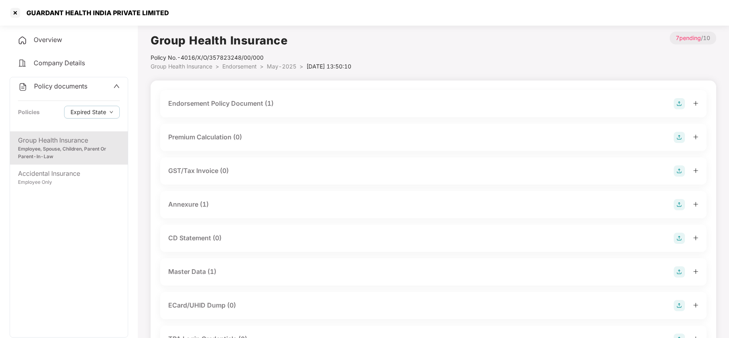
click at [268, 103] on div "Endorsement Policy Document (1)" at bounding box center [220, 104] width 105 height 10
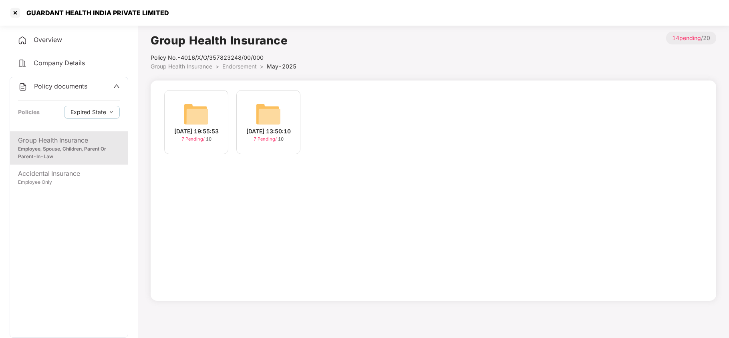
click at [192, 127] on div "02-May-2025 19:55:53" at bounding box center [196, 131] width 44 height 9
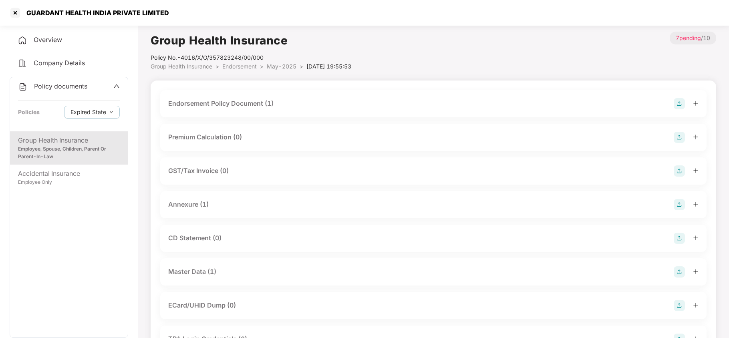
click at [245, 105] on div "Endorsement Policy Document (1)" at bounding box center [220, 104] width 105 height 10
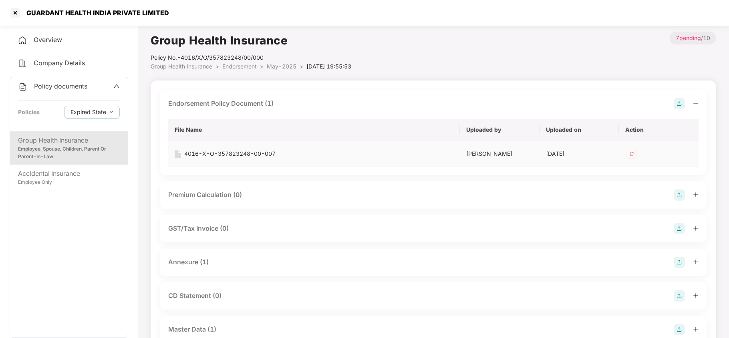
click at [230, 157] on div "4016-X-O-357823248-00-007" at bounding box center [229, 154] width 91 height 9
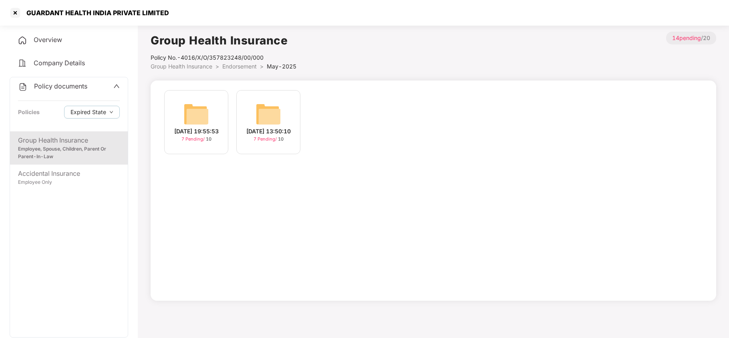
click at [269, 136] on div "19-May-2025 13:50:10" at bounding box center [269, 131] width 44 height 9
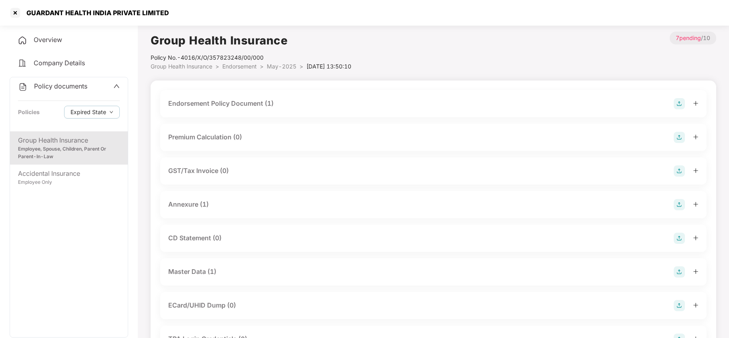
click at [247, 106] on div "Endorsement Policy Document (1)" at bounding box center [220, 104] width 105 height 10
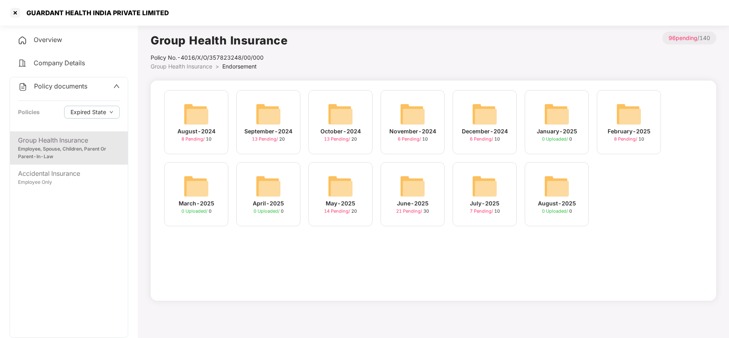
click at [482, 204] on div "July-2025" at bounding box center [485, 203] width 30 height 9
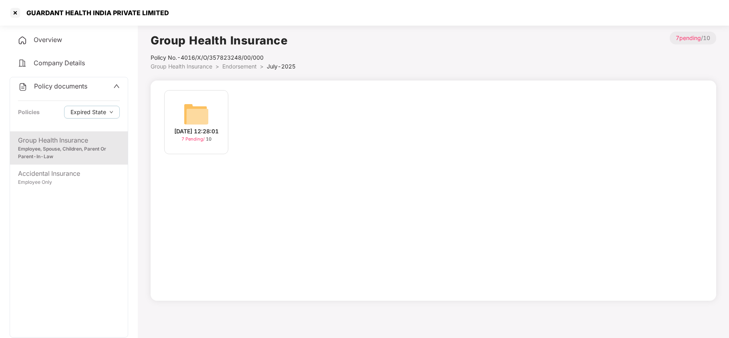
click at [174, 133] on div "21-Jul-2025 12:28:01" at bounding box center [196, 131] width 44 height 9
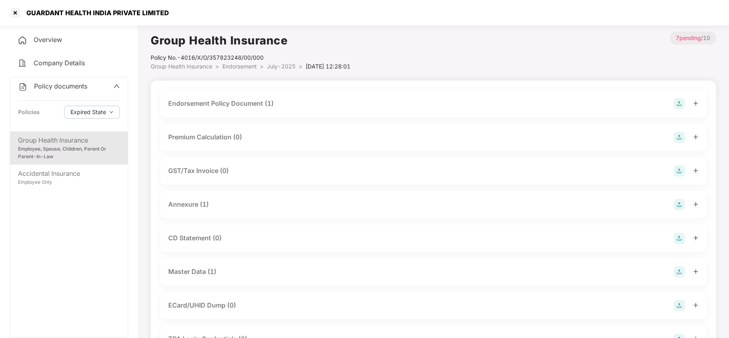
click at [233, 101] on div "Endorsement Policy Document (1)" at bounding box center [220, 104] width 105 height 10
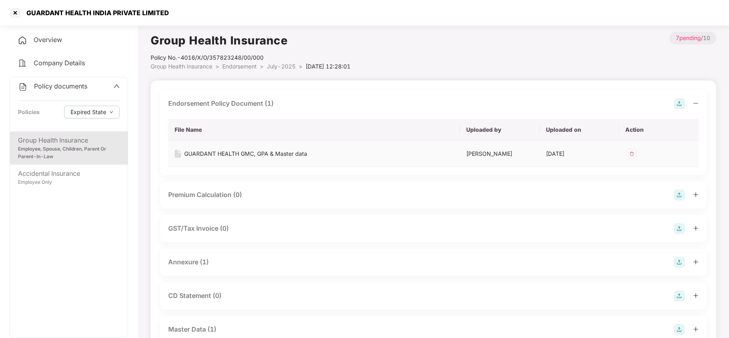
click at [294, 151] on div "GUARDANT HEALTH GMC, GPA & Master data" at bounding box center [245, 154] width 123 height 9
click at [18, 12] on div at bounding box center [15, 12] width 13 height 13
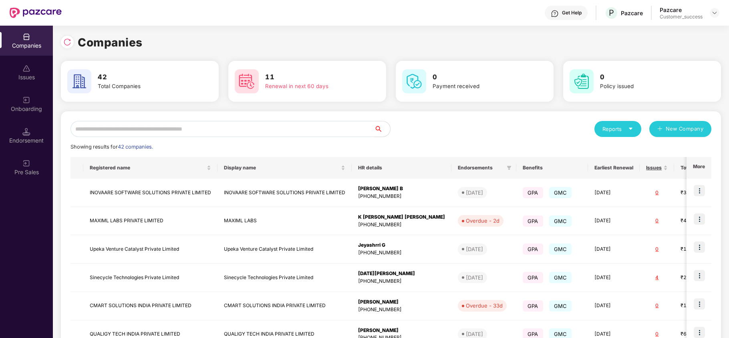
click at [227, 128] on input "text" at bounding box center [223, 129] width 304 height 16
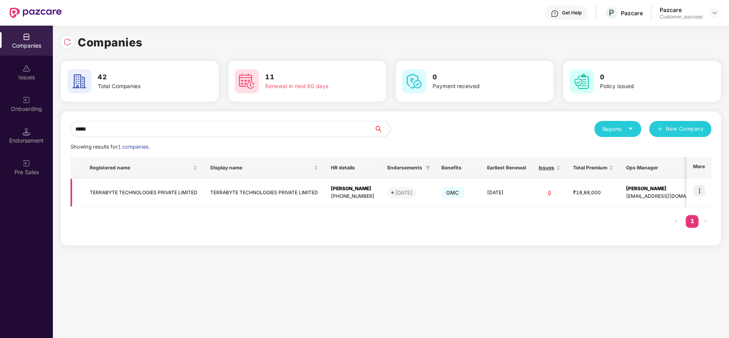
type input "*****"
click at [699, 191] on img at bounding box center [699, 190] width 11 height 11
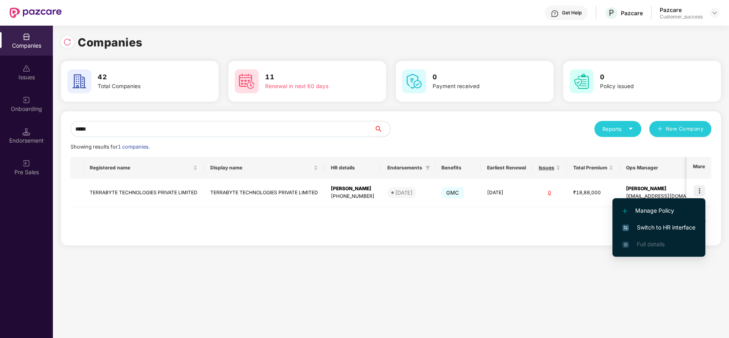
click at [666, 232] on span "Switch to HR interface" at bounding box center [659, 227] width 73 height 9
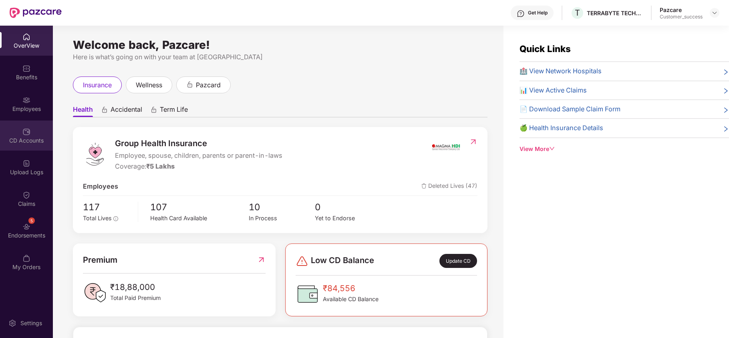
click at [25, 144] on div "CD Accounts" at bounding box center [26, 141] width 53 height 8
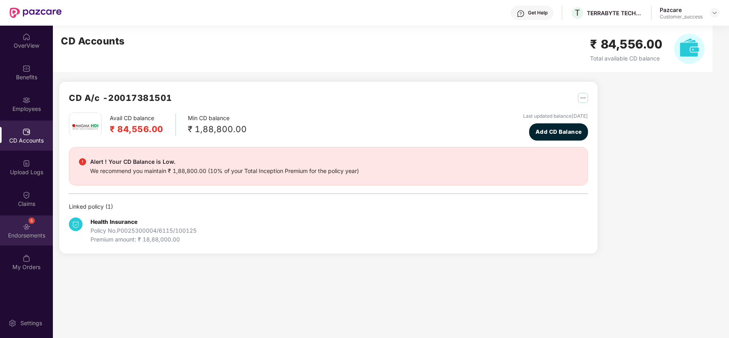
click at [30, 223] on div "5" at bounding box center [31, 221] width 6 height 6
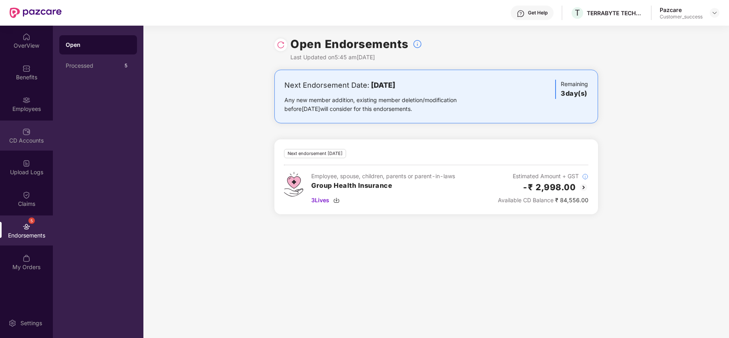
click at [26, 130] on img at bounding box center [26, 132] width 8 height 8
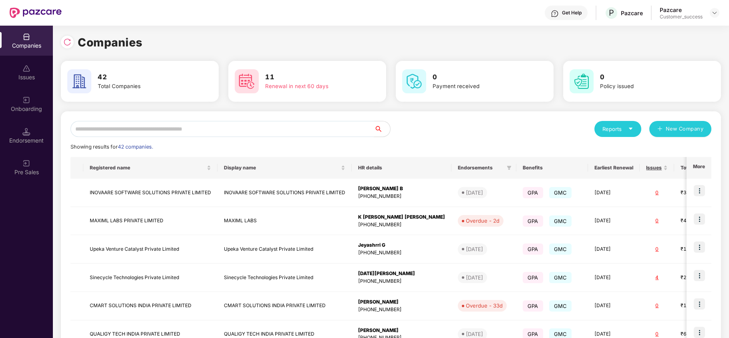
click at [184, 128] on input "text" at bounding box center [223, 129] width 304 height 16
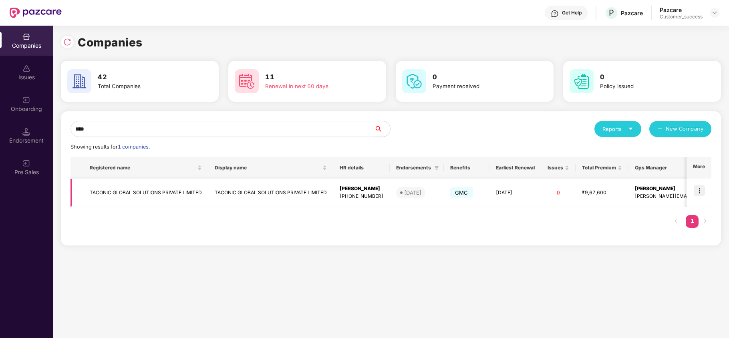
type input "****"
click at [697, 190] on img at bounding box center [699, 190] width 11 height 11
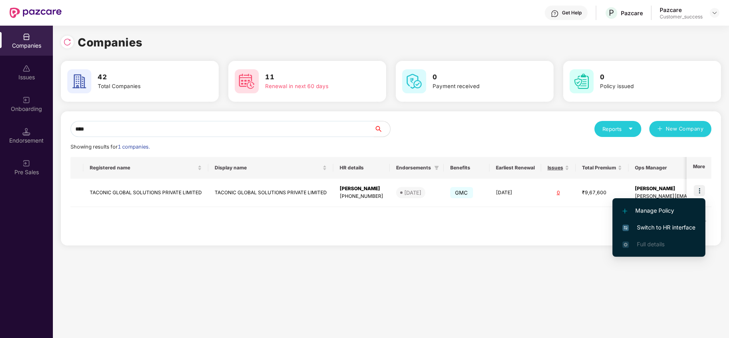
click at [685, 225] on span "Switch to HR interface" at bounding box center [659, 227] width 73 height 9
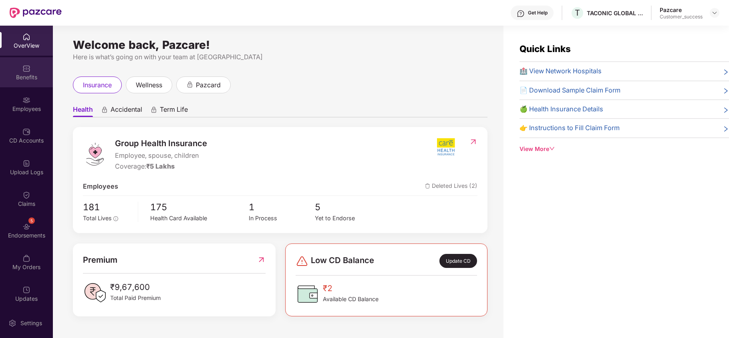
click at [22, 75] on div "Benefits" at bounding box center [26, 77] width 53 height 8
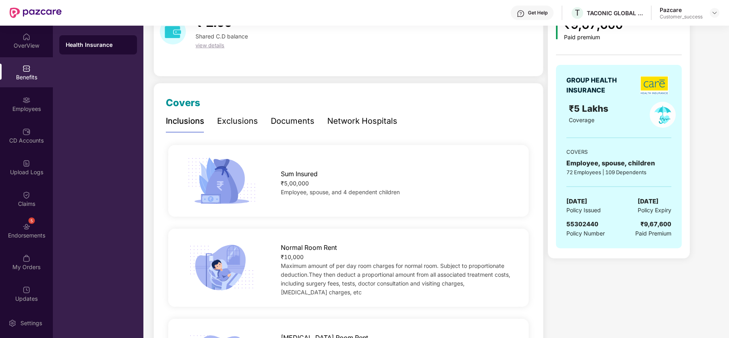
scroll to position [7, 0]
